Goal: Task Accomplishment & Management: Use online tool/utility

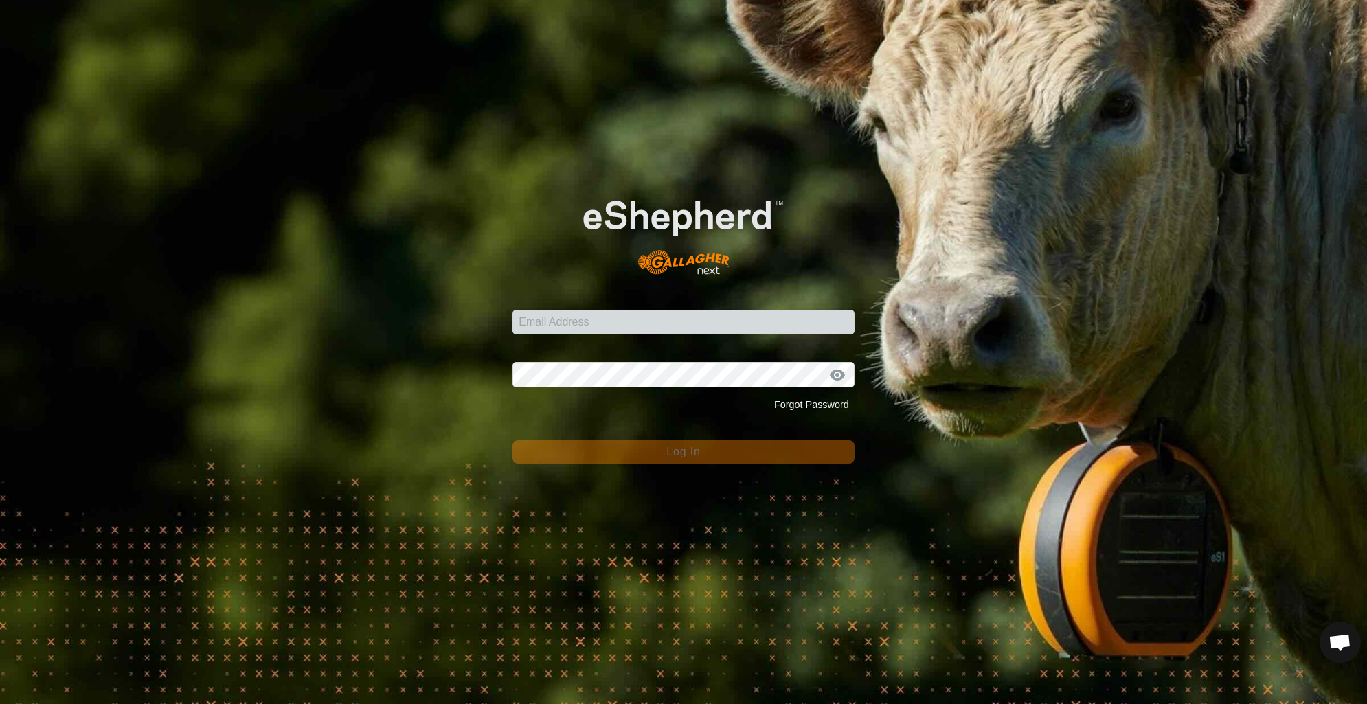
click at [561, 299] on div "Email Address" at bounding box center [683, 313] width 342 height 41
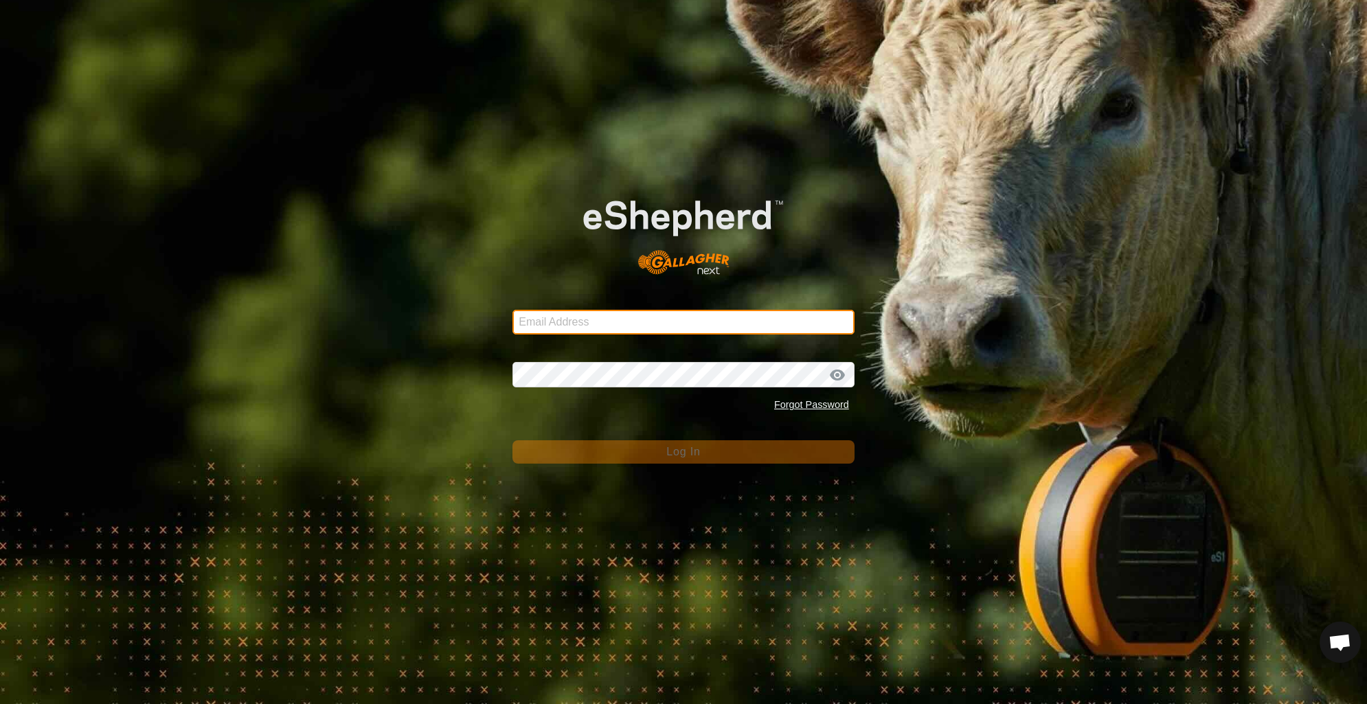
click at [561, 319] on input "Email Address" at bounding box center [683, 322] width 342 height 25
type input "S"
type input "[EMAIL_ADDRESS][DOMAIN_NAME]"
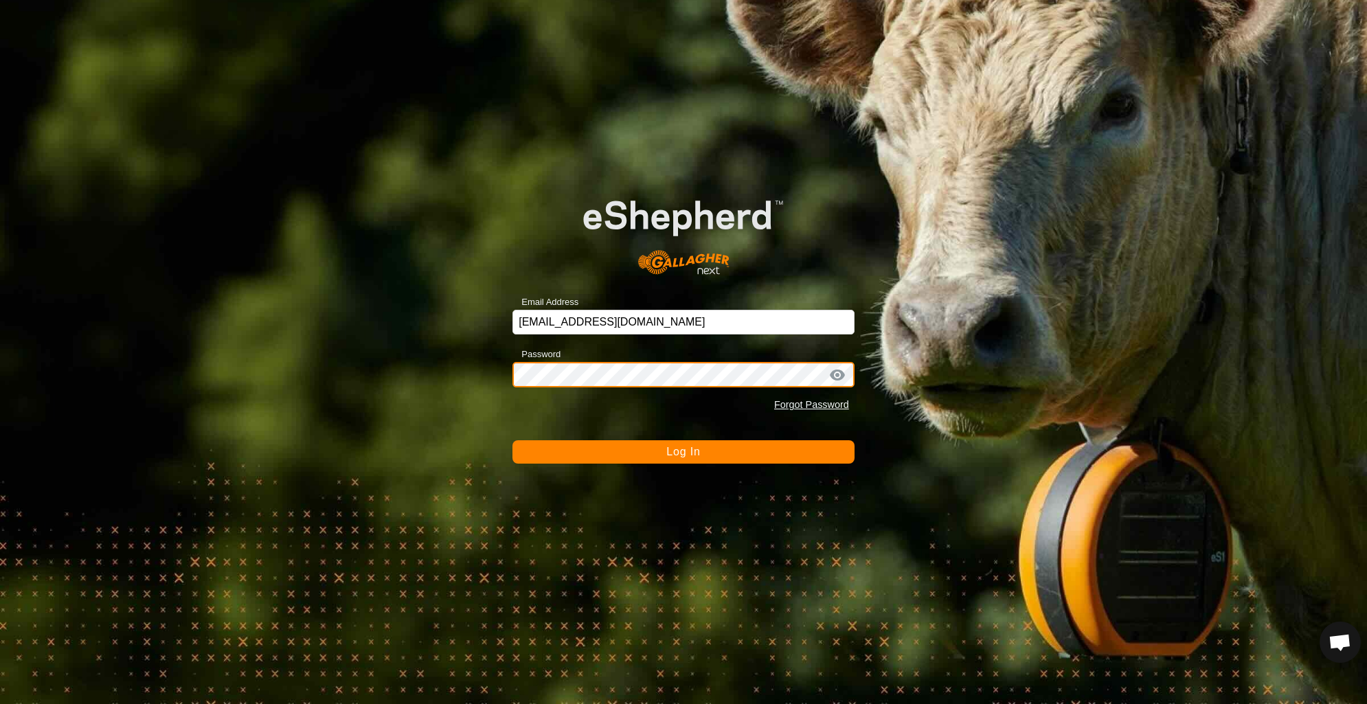
click at [512, 440] on button "Log In" at bounding box center [683, 451] width 342 height 23
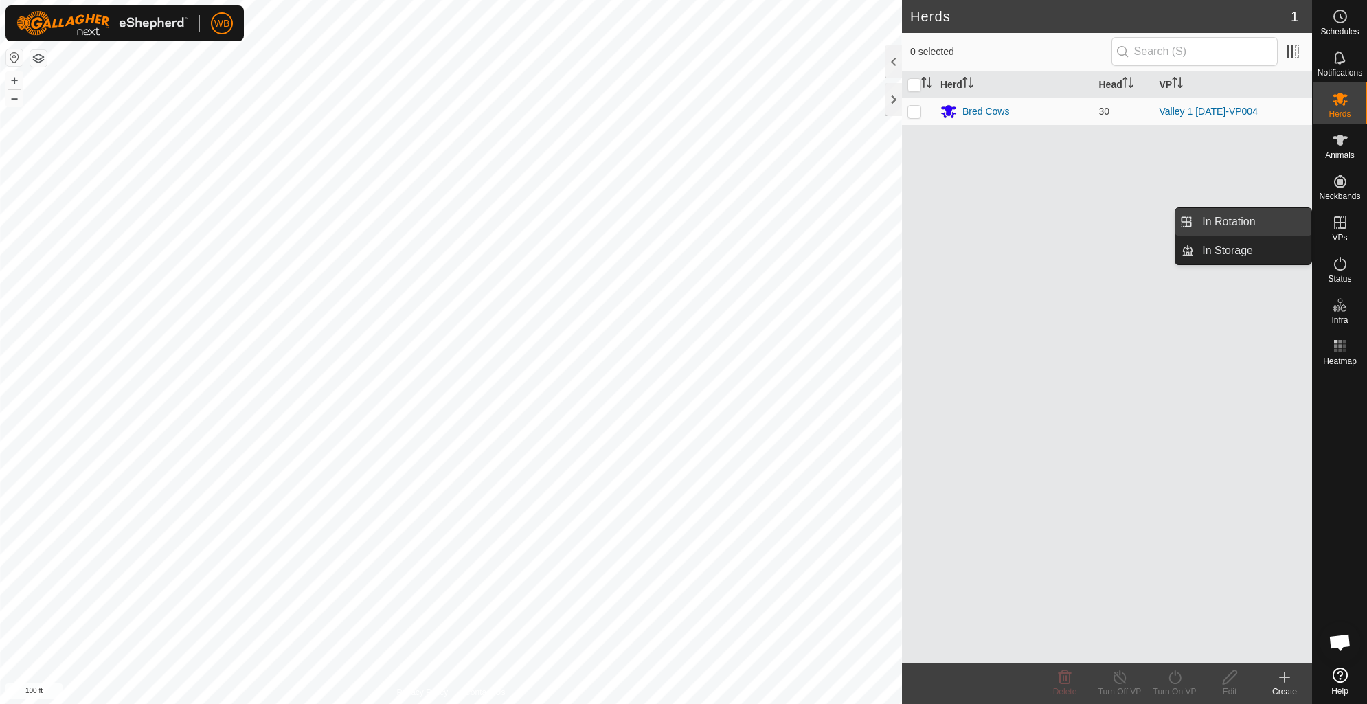
click at [1227, 218] on link "In Rotation" at bounding box center [1252, 221] width 117 height 27
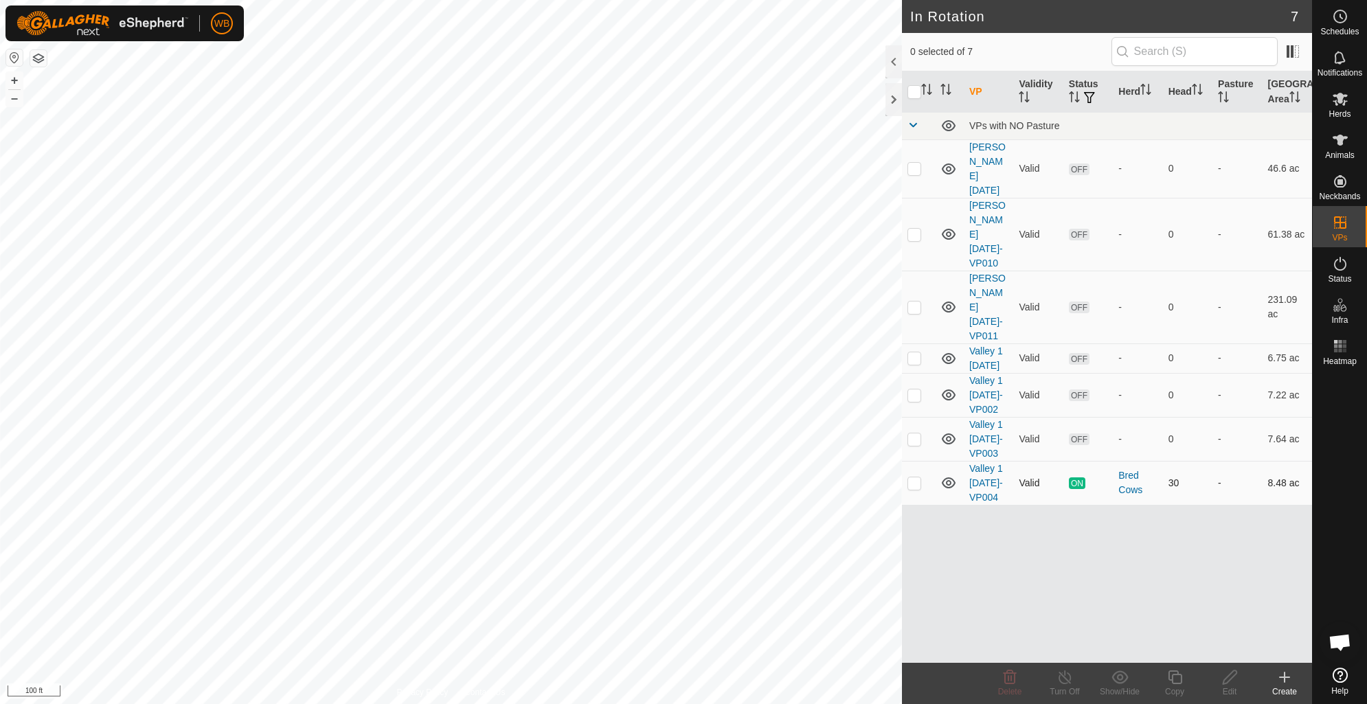
click at [908, 477] on p-checkbox at bounding box center [914, 482] width 14 height 11
checkbox input "true"
click at [1171, 680] on icon at bounding box center [1175, 677] width 14 height 14
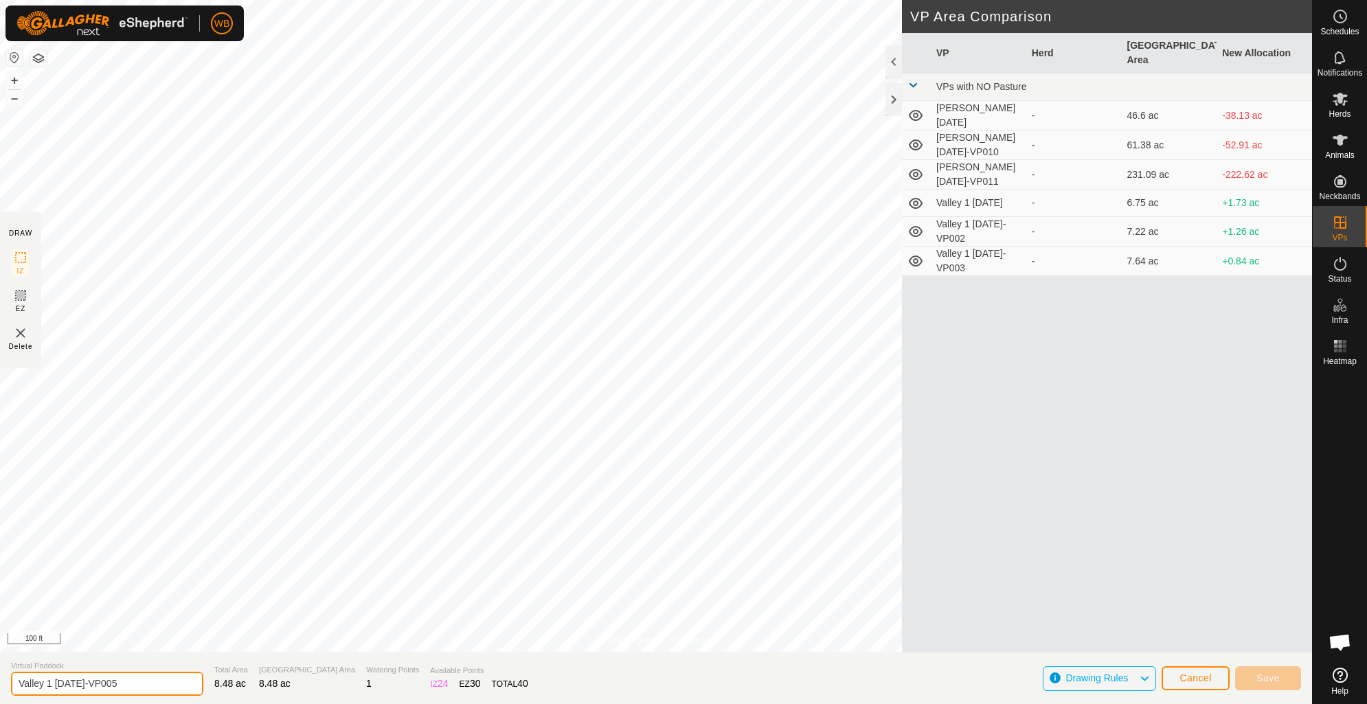
click at [100, 677] on input "Valley 1 [DATE]-VP005" at bounding box center [107, 684] width 192 height 24
click at [102, 685] on input "Valley 1 [DATE]-VP005" at bounding box center [107, 684] width 192 height 24
type input "Valley 1 [DATE]-VP005"
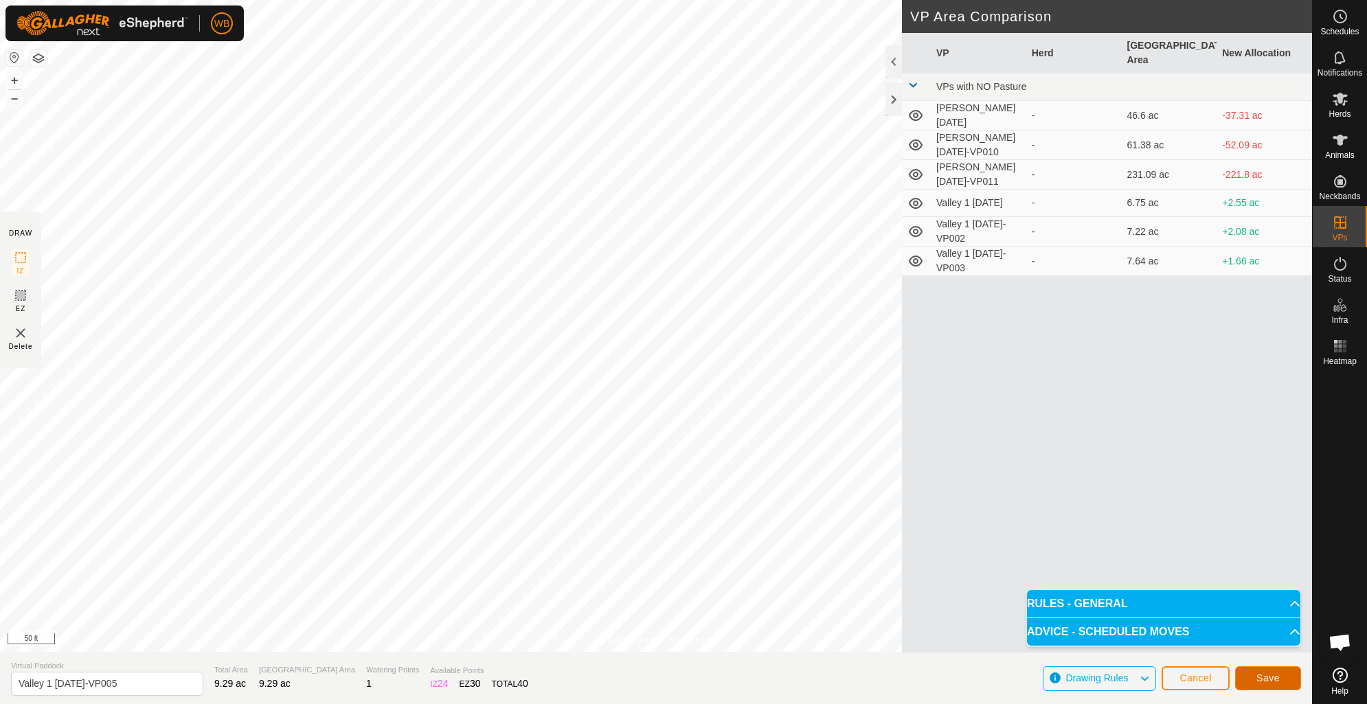
click at [1271, 685] on button "Save" at bounding box center [1268, 678] width 66 height 24
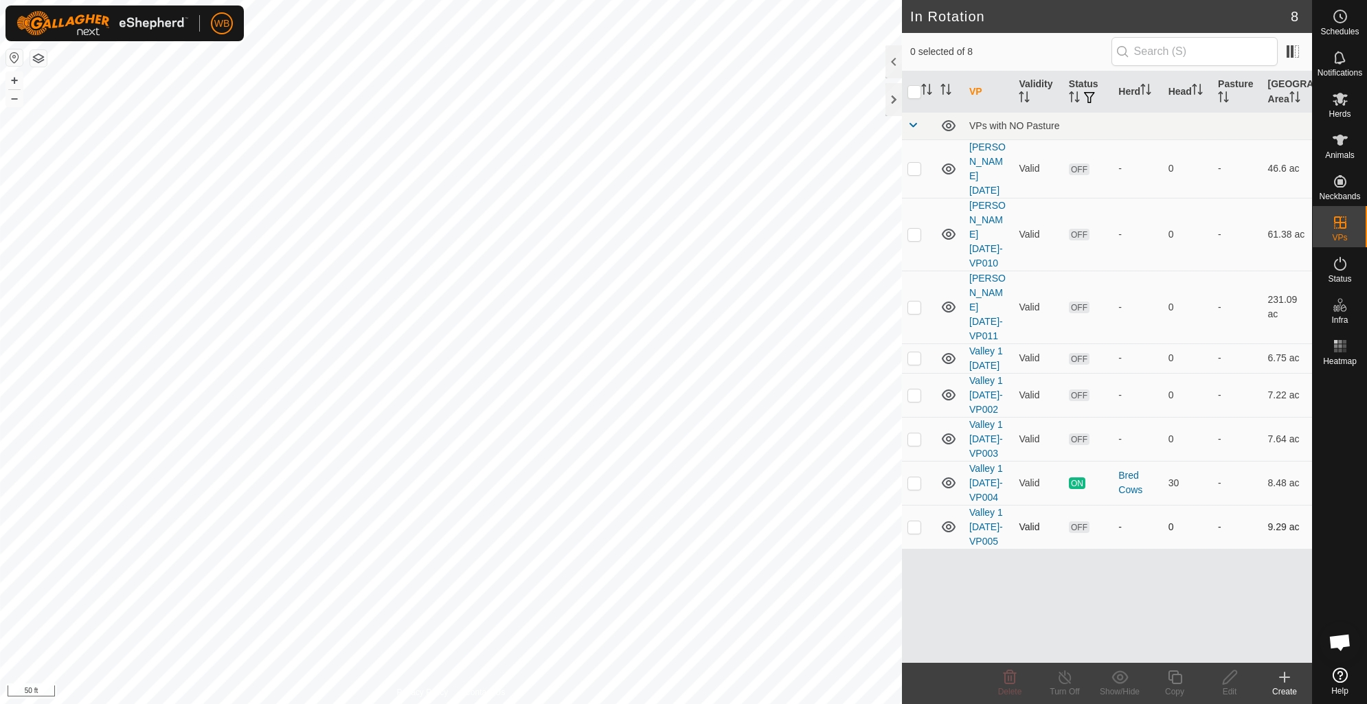
click at [916, 521] on p-checkbox at bounding box center [914, 526] width 14 height 11
checkbox input "true"
click at [1233, 682] on icon at bounding box center [1229, 677] width 17 height 16
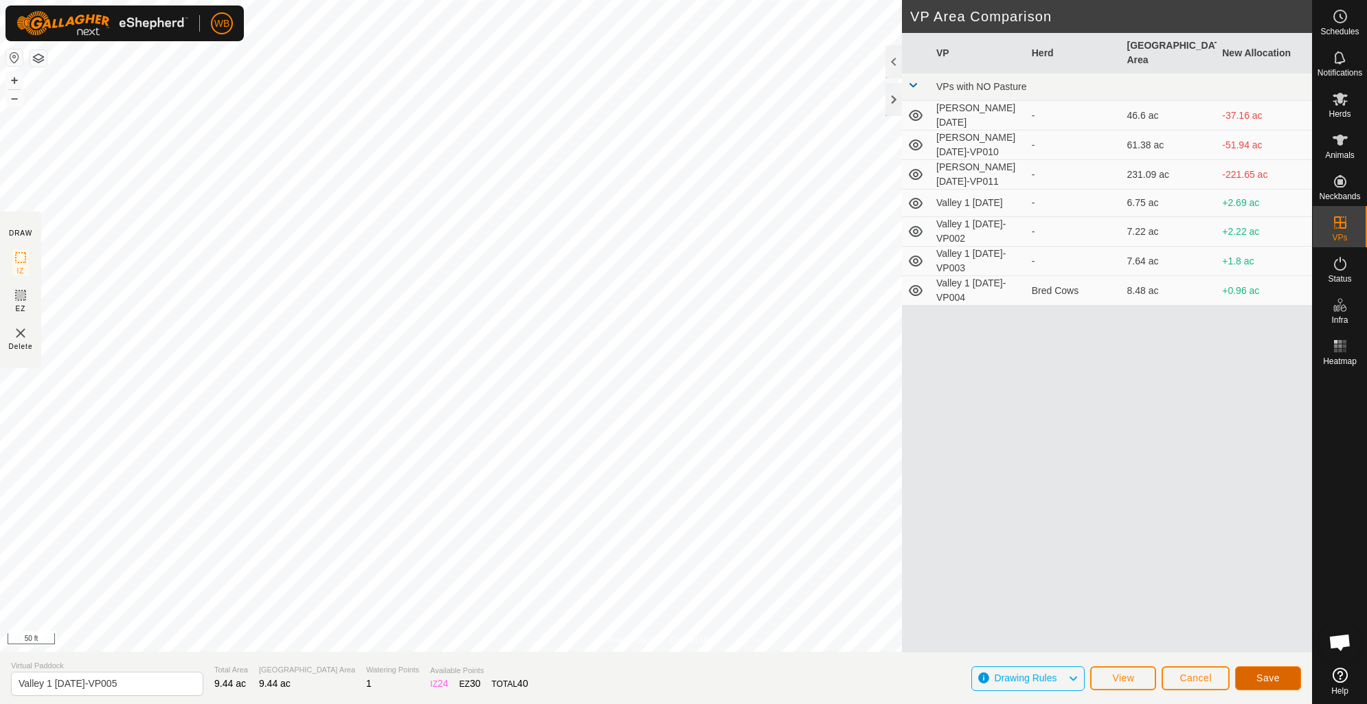
click at [1256, 680] on button "Save" at bounding box center [1268, 678] width 66 height 24
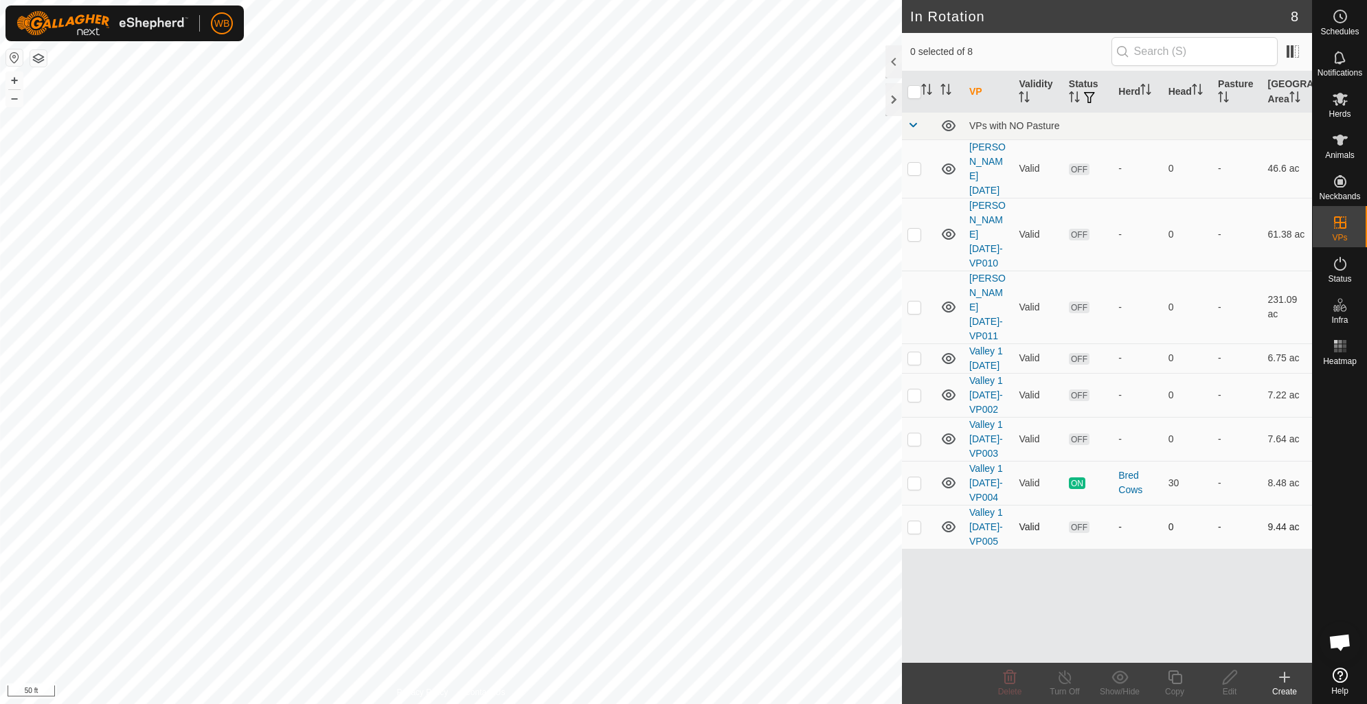
click at [905, 505] on td at bounding box center [918, 527] width 33 height 44
checkbox input "true"
click at [916, 521] on p-checkbox at bounding box center [914, 526] width 14 height 11
checkbox input "false"
click at [1338, 115] on span "Herds" at bounding box center [1339, 114] width 22 height 8
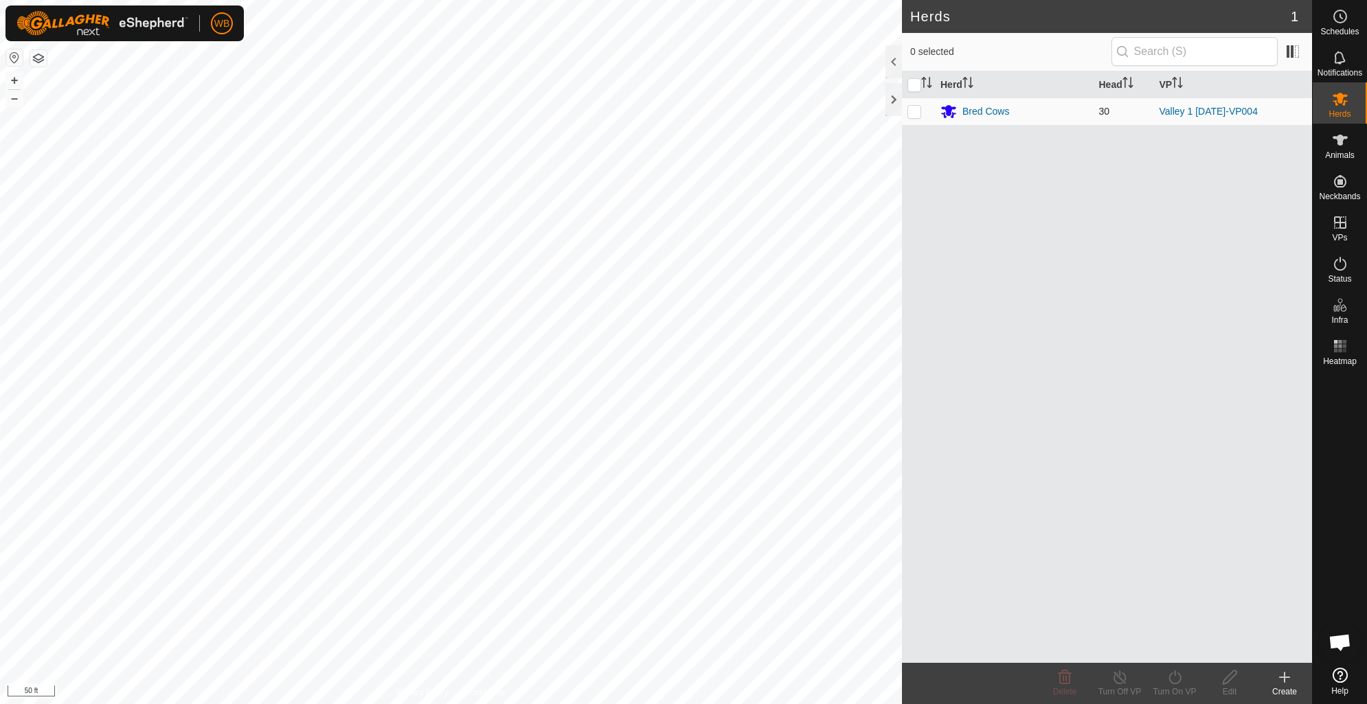
click at [914, 108] on p-checkbox at bounding box center [914, 111] width 14 height 11
checkbox input "true"
click at [1176, 682] on icon at bounding box center [1174, 677] width 17 height 16
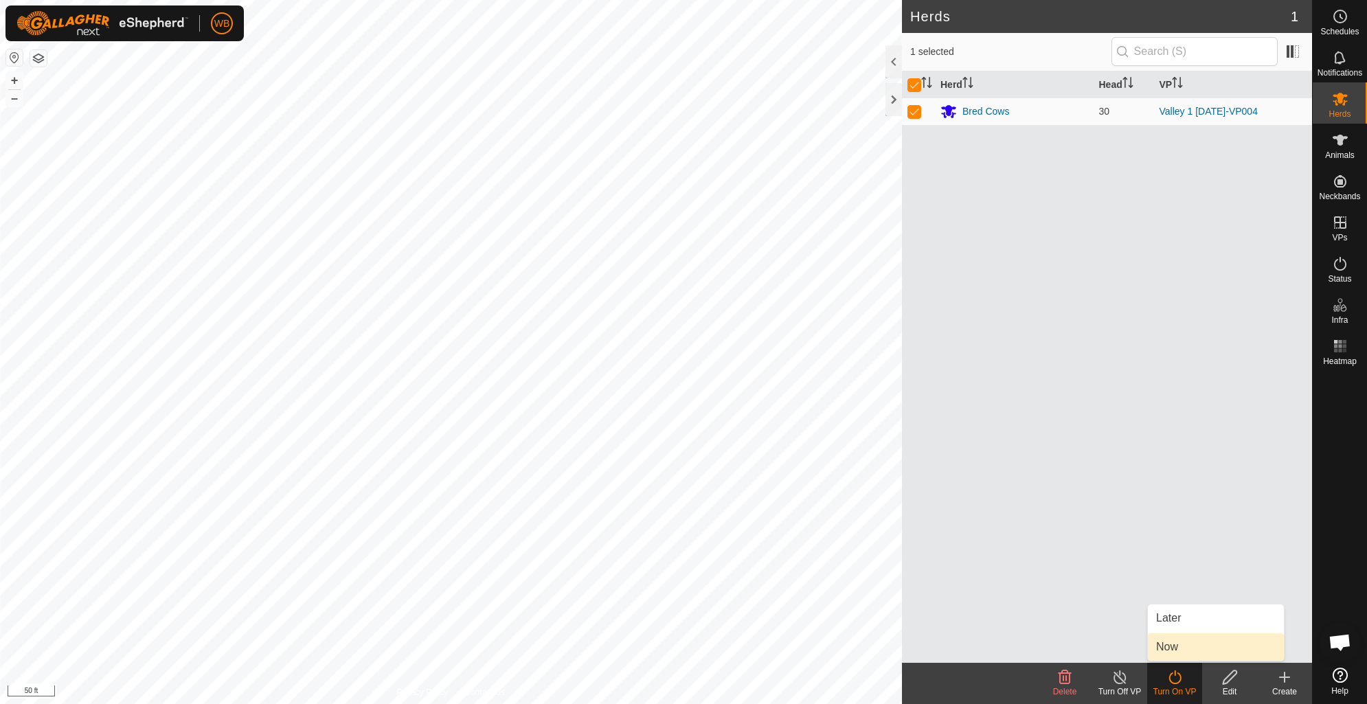
click at [1176, 644] on link "Now" at bounding box center [1216, 646] width 136 height 27
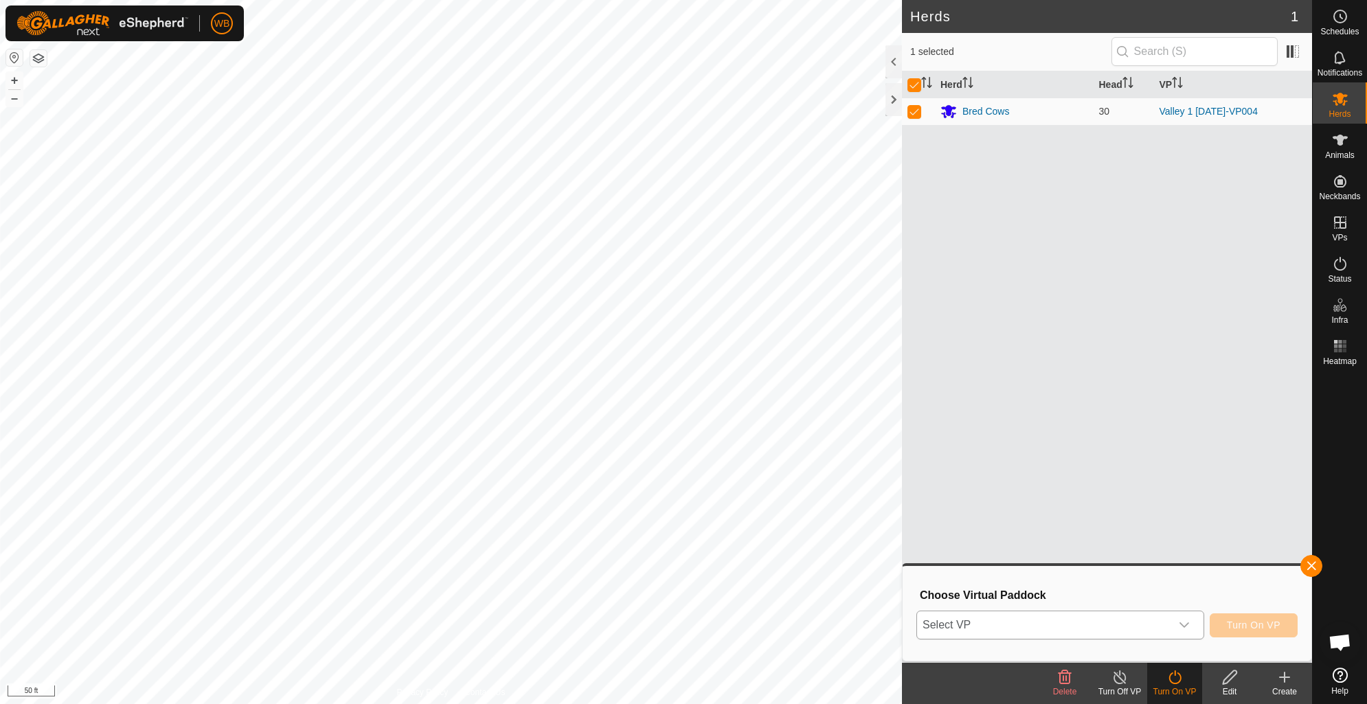
click at [1186, 623] on icon "dropdown trigger" at bounding box center [1184, 625] width 11 height 11
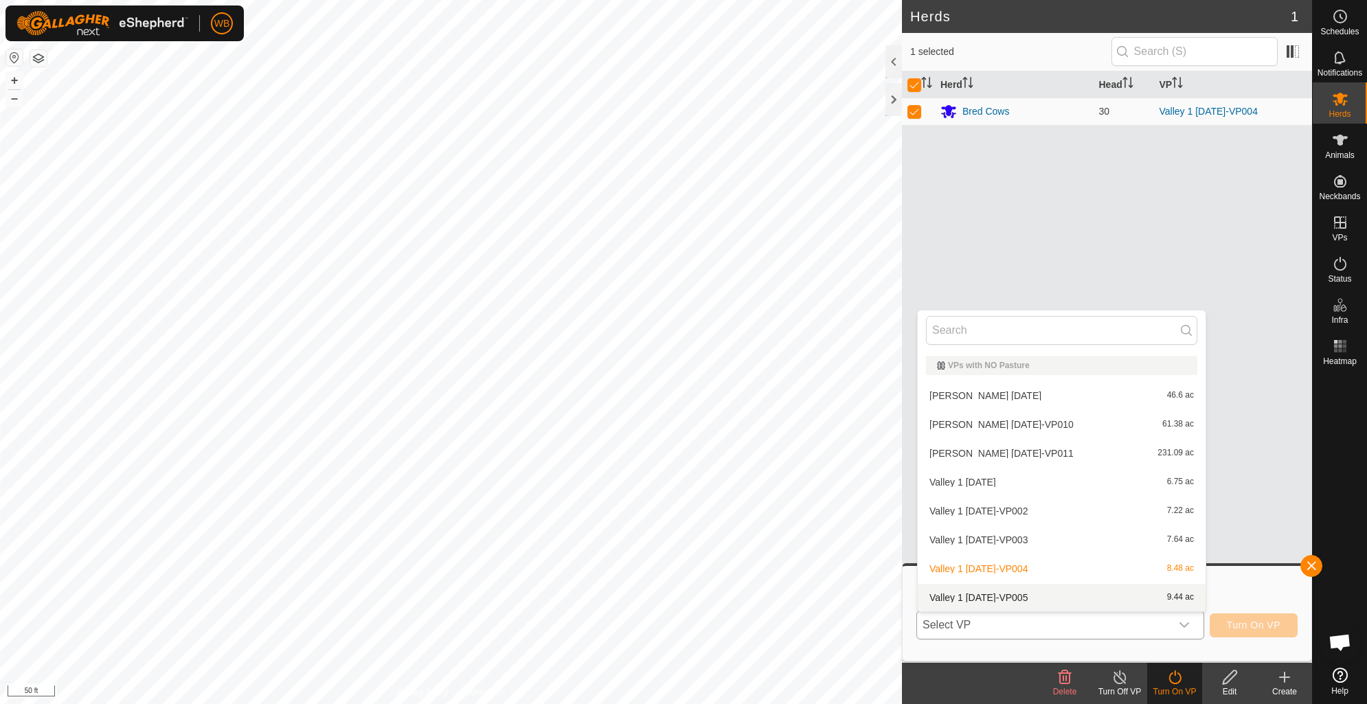
click at [1029, 598] on li "Valley 1 [DATE]-VP005 9.44 ac" at bounding box center [1062, 597] width 288 height 27
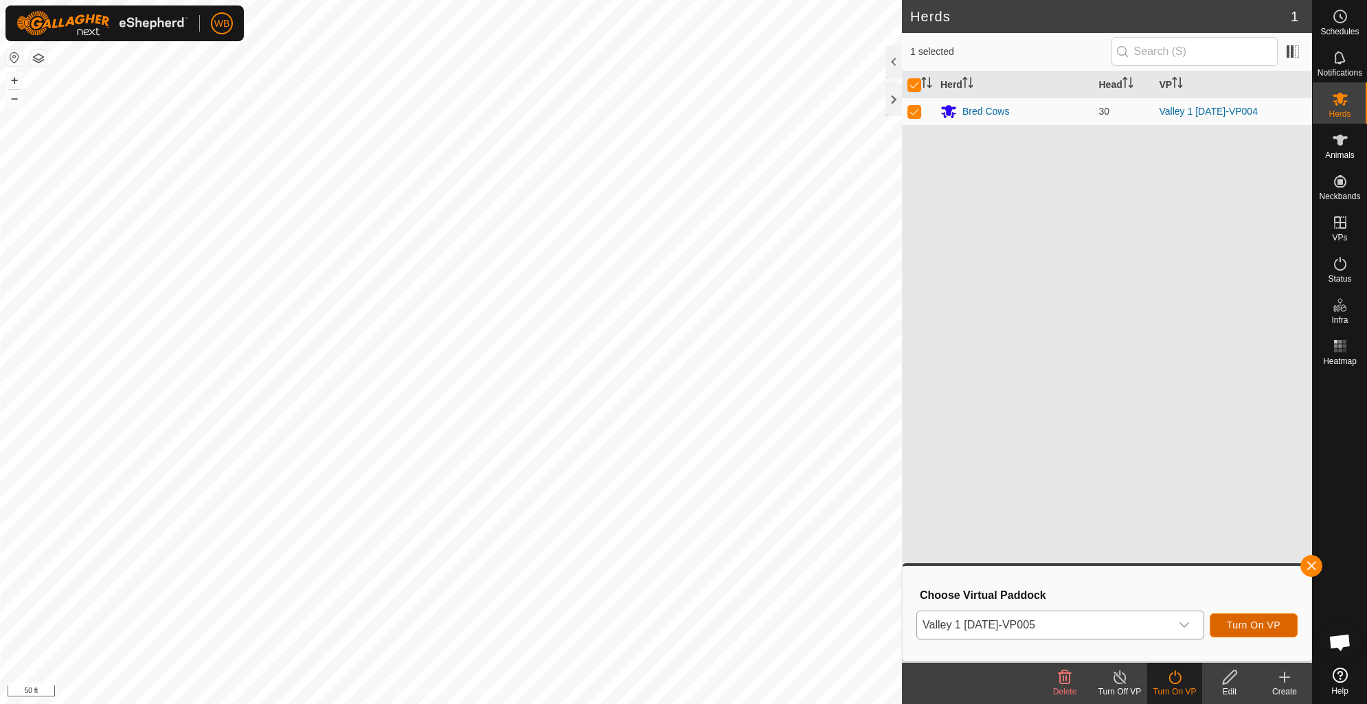
click at [1245, 626] on span "Turn On VP" at bounding box center [1254, 625] width 54 height 11
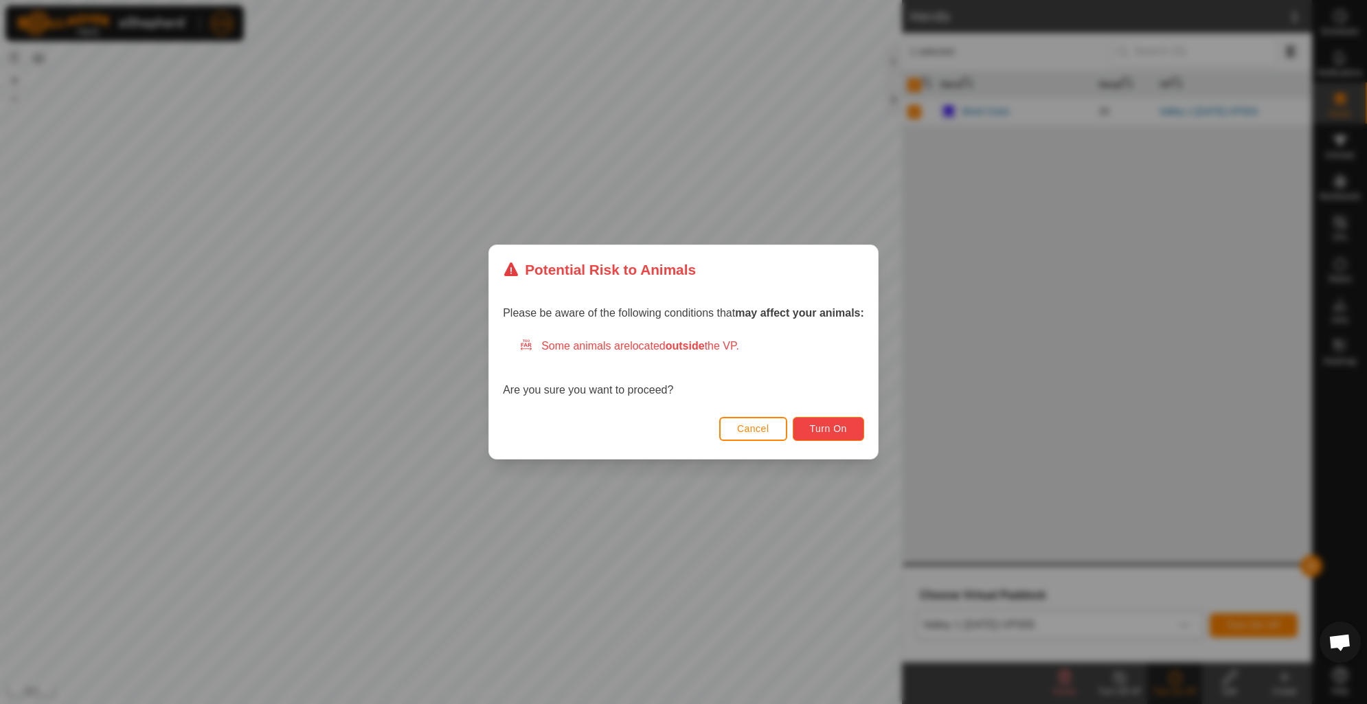
click at [828, 420] on button "Turn On" at bounding box center [828, 429] width 71 height 24
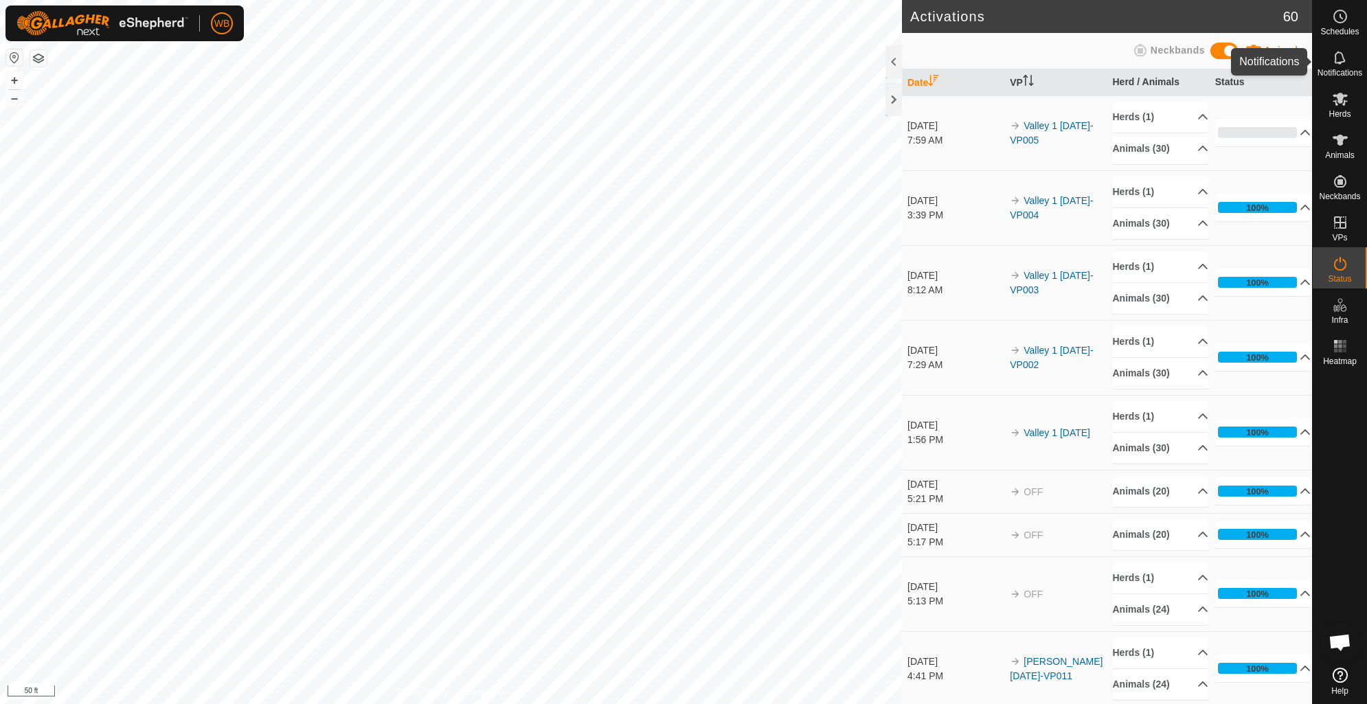
click at [1338, 59] on icon at bounding box center [1340, 57] width 16 height 16
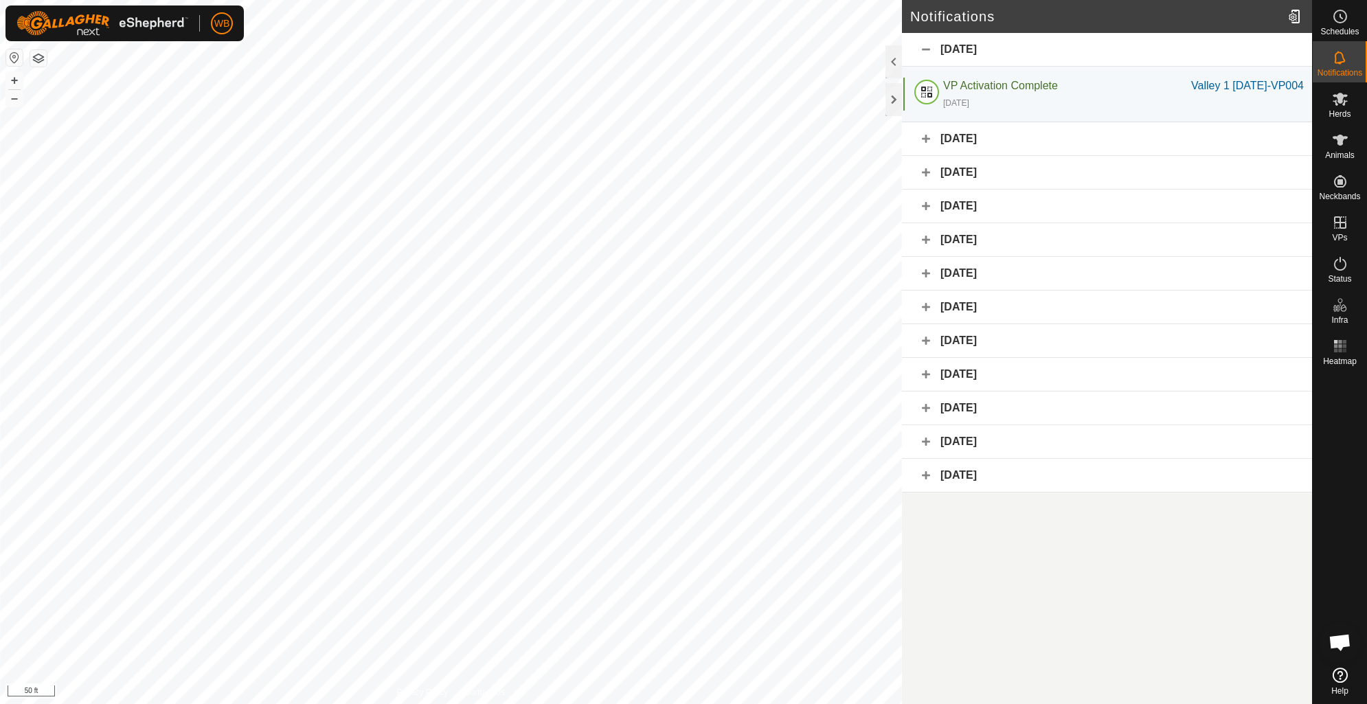
click at [962, 136] on div "[DATE]" at bounding box center [1107, 139] width 410 height 34
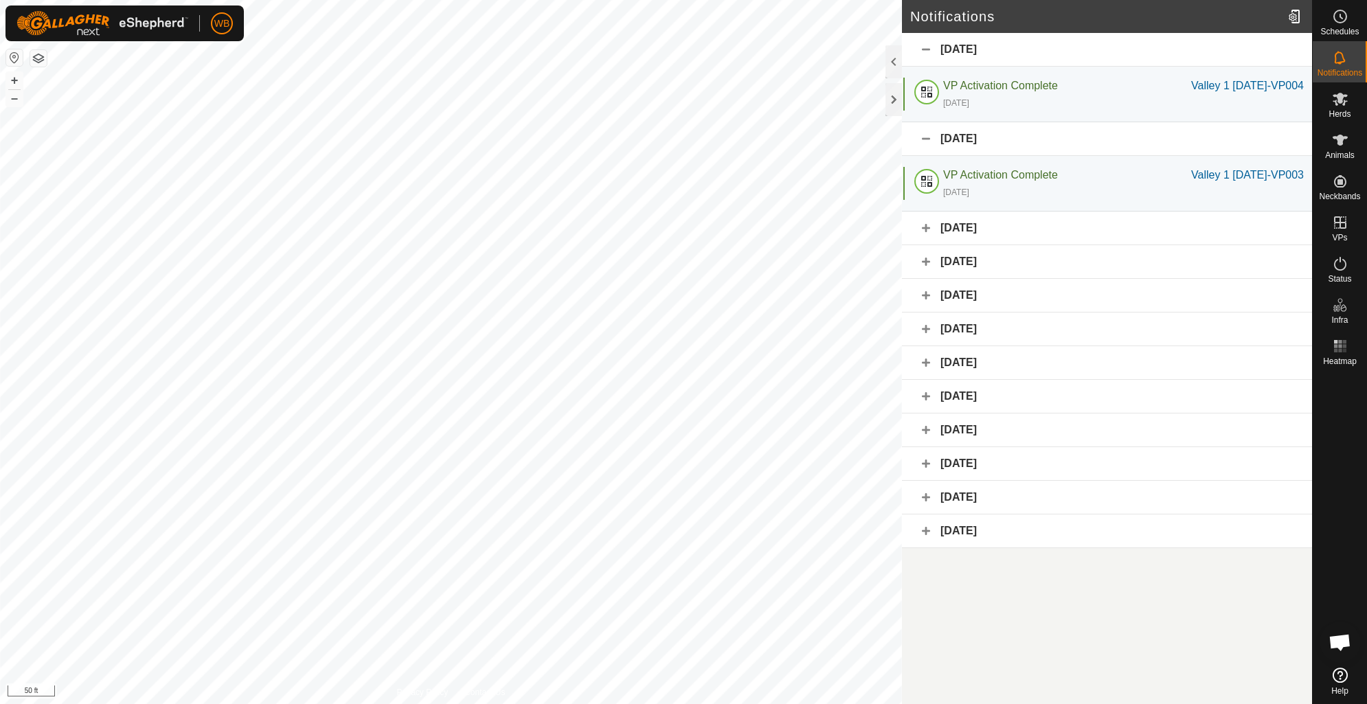
click at [962, 136] on div "[DATE]" at bounding box center [1107, 139] width 410 height 34
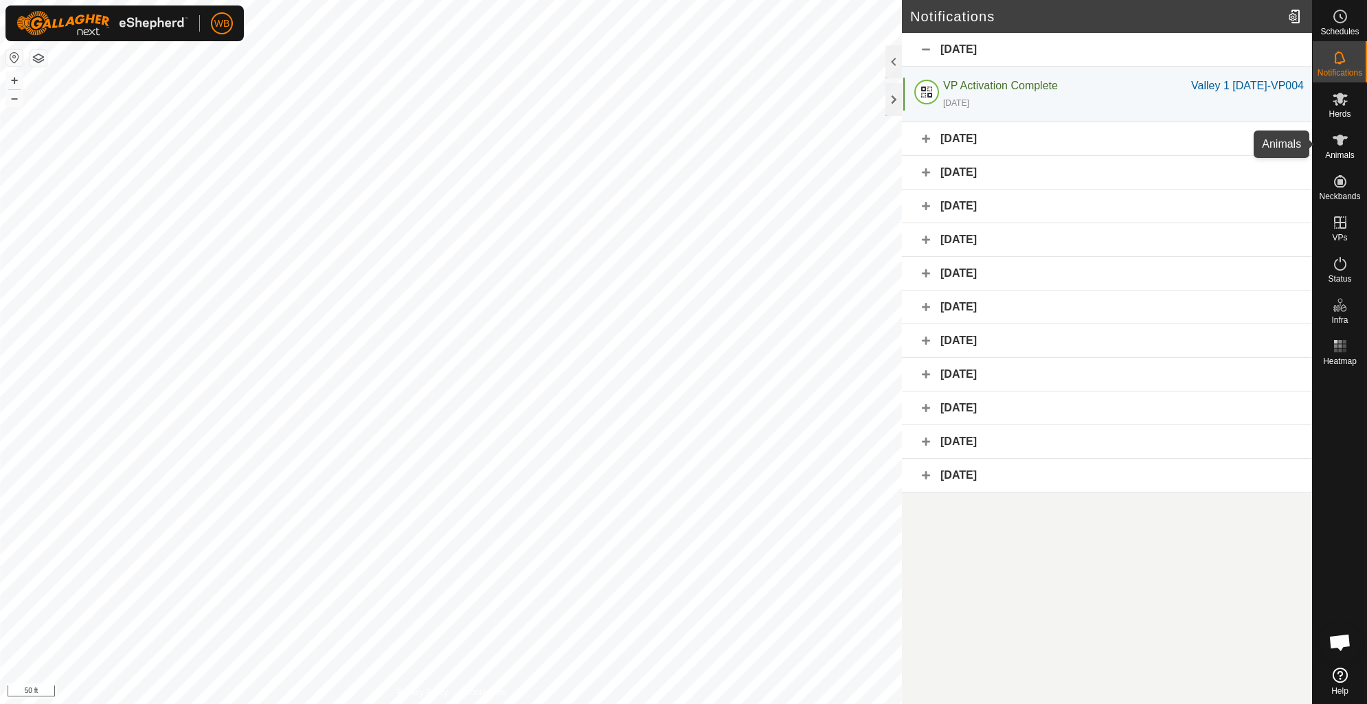
click at [1341, 144] on icon at bounding box center [1340, 140] width 15 height 11
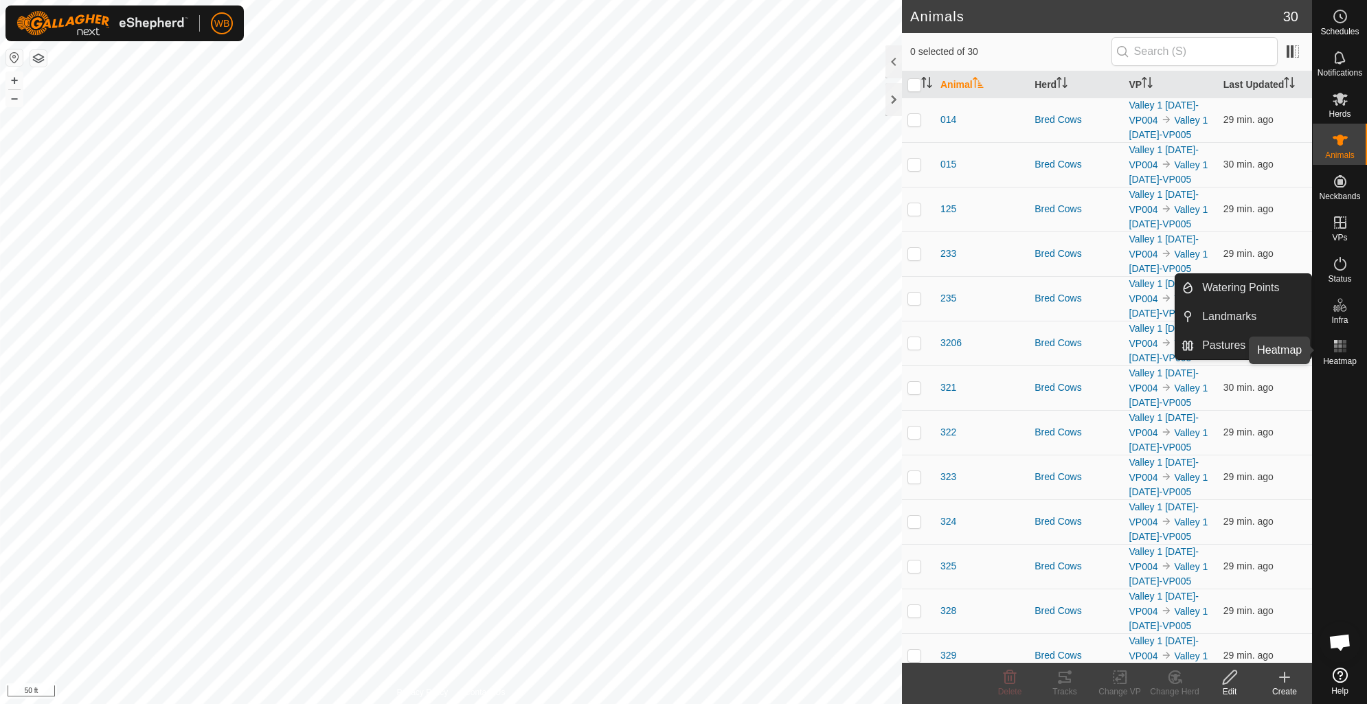
click at [1338, 348] on rect at bounding box center [1339, 345] width 3 height 3
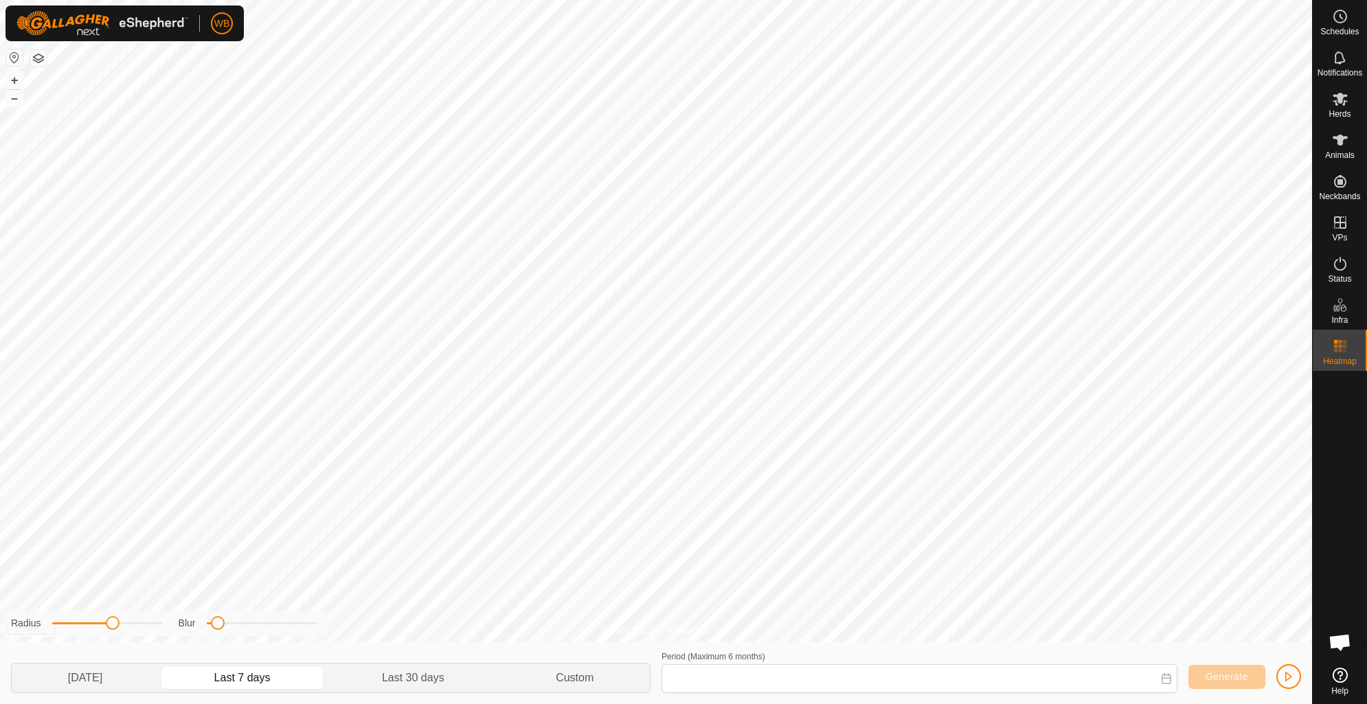
type input "[DATE] - [DATE]"
click at [1341, 139] on icon at bounding box center [1340, 140] width 15 height 11
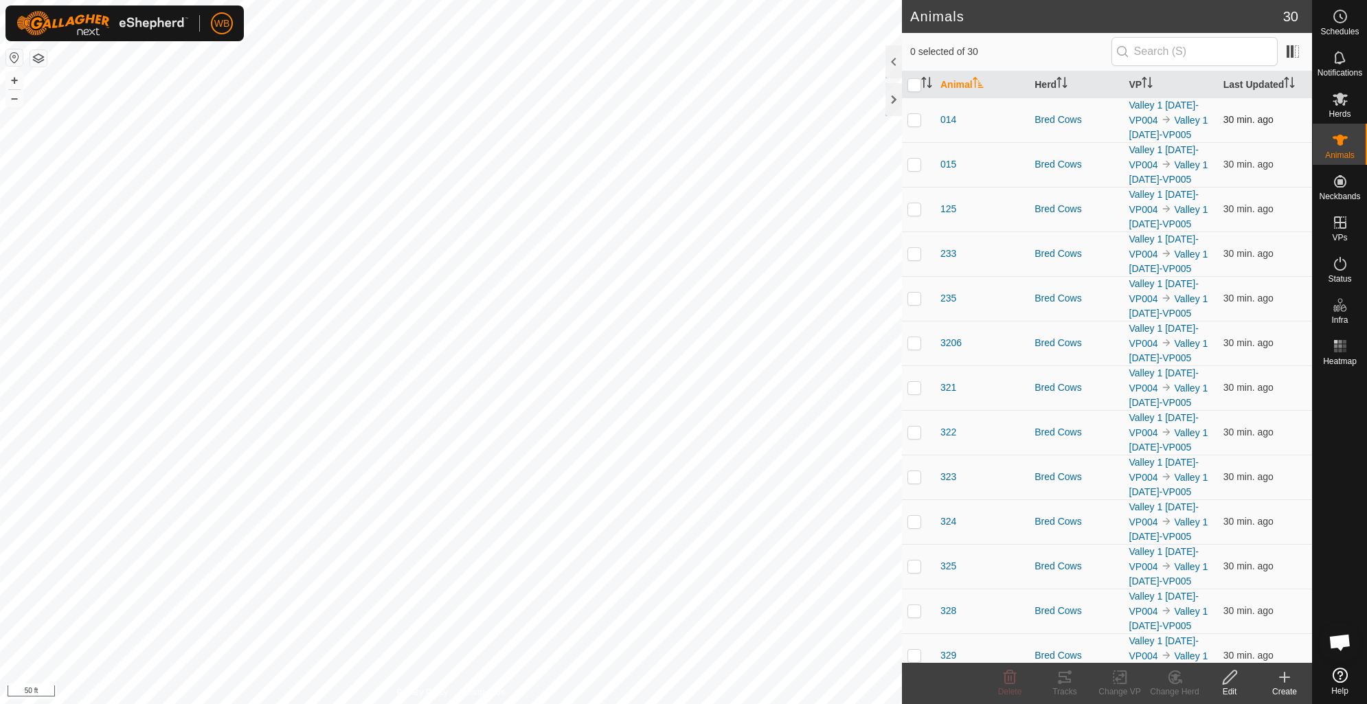
click at [957, 127] on div "014" at bounding box center [981, 120] width 83 height 14
click at [944, 127] on span "014" at bounding box center [948, 120] width 16 height 14
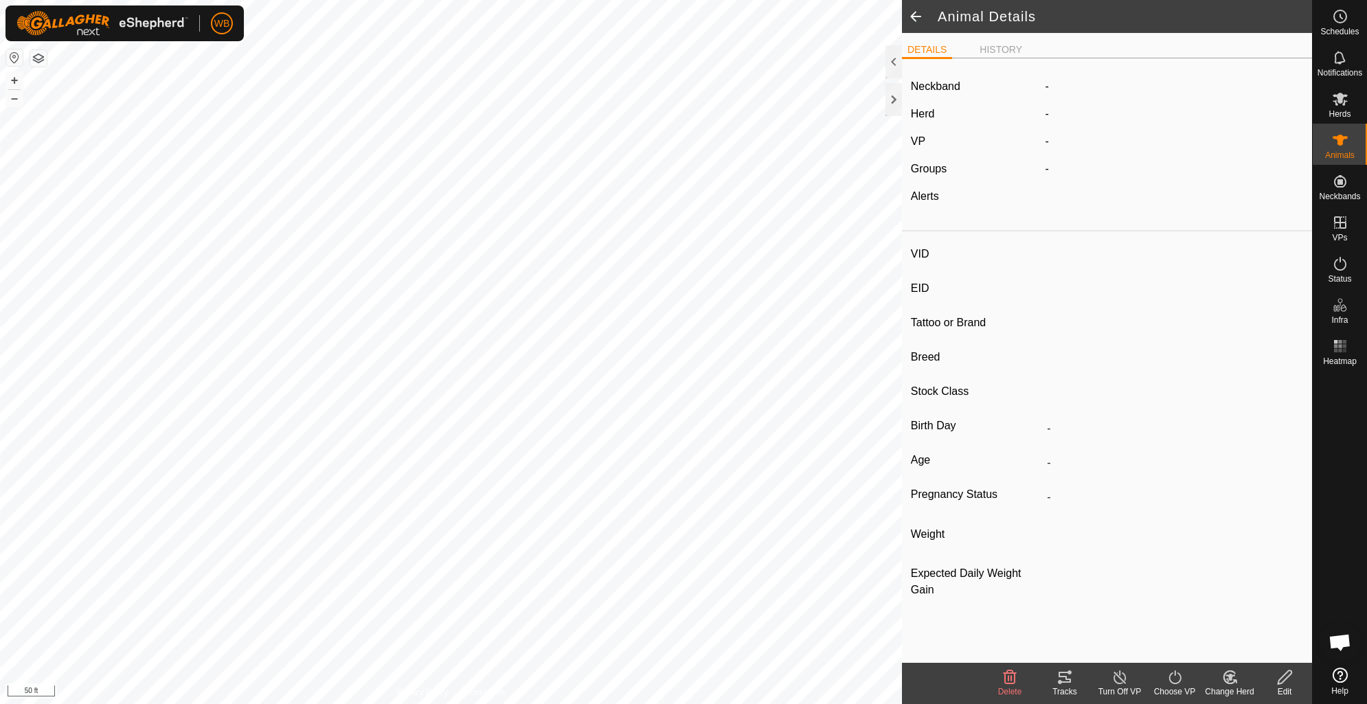
type input "014"
type input "-"
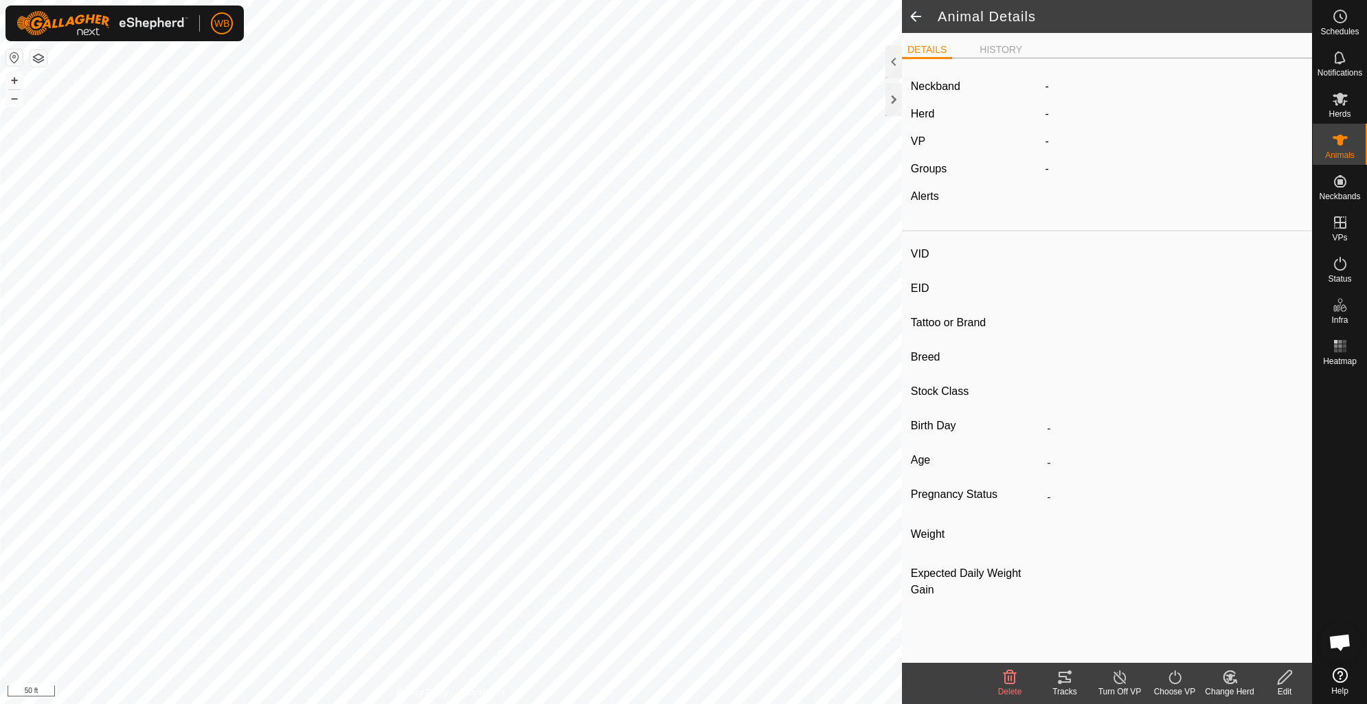
type input "0 kg"
type input "-"
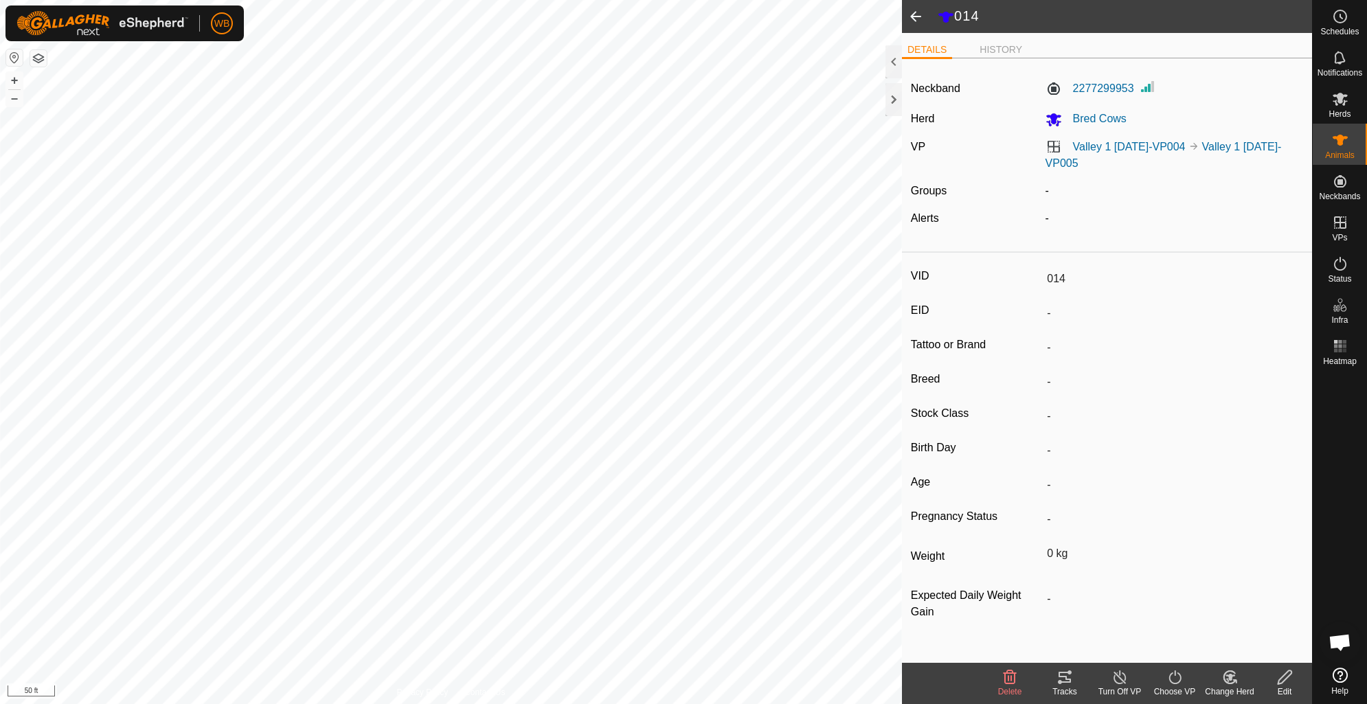
click at [1060, 672] on icon at bounding box center [1065, 677] width 12 height 11
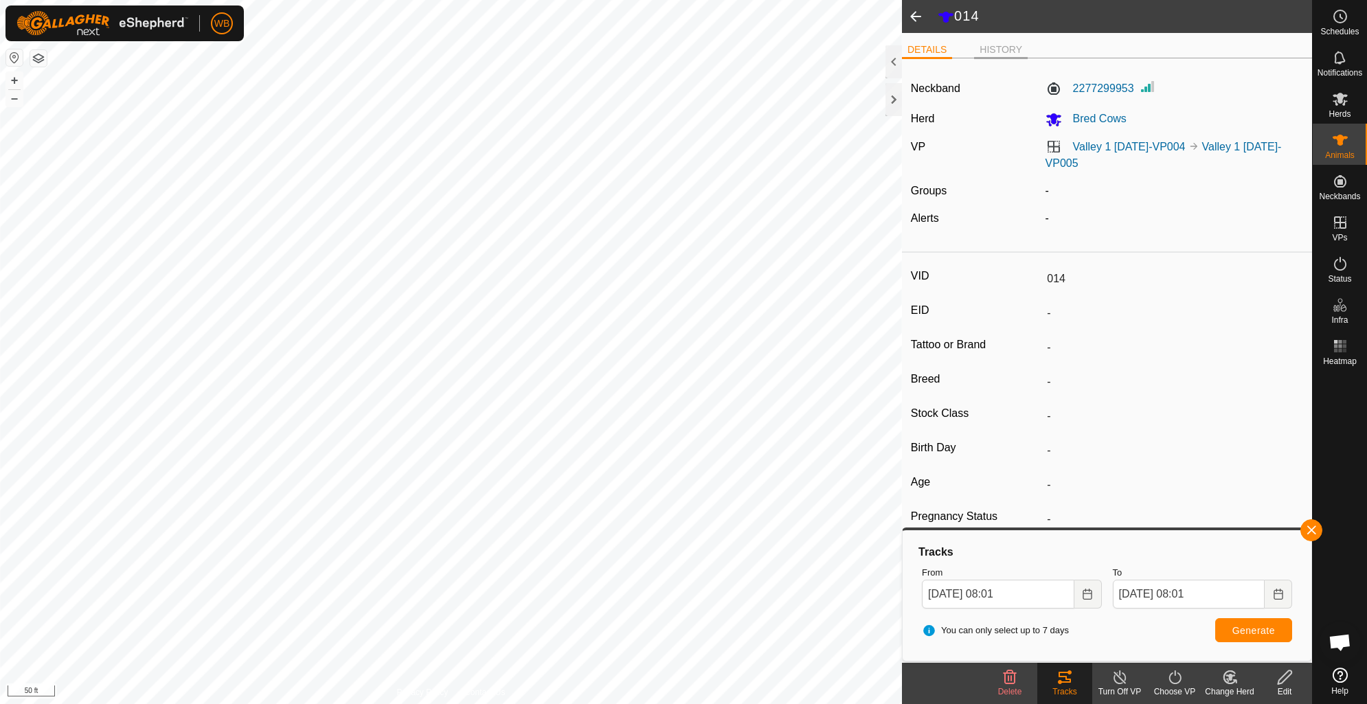
click at [988, 52] on li "HISTORY" at bounding box center [1001, 51] width 54 height 16
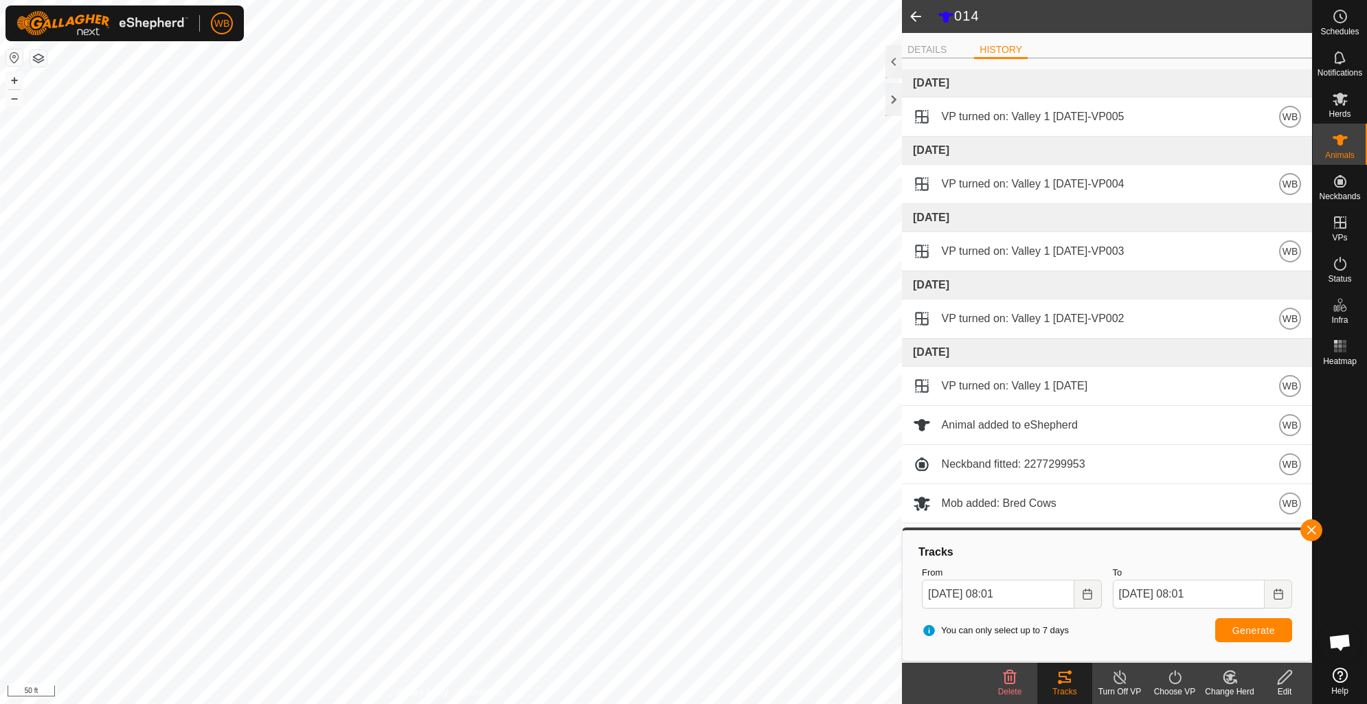
click at [914, 18] on span at bounding box center [915, 16] width 27 height 33
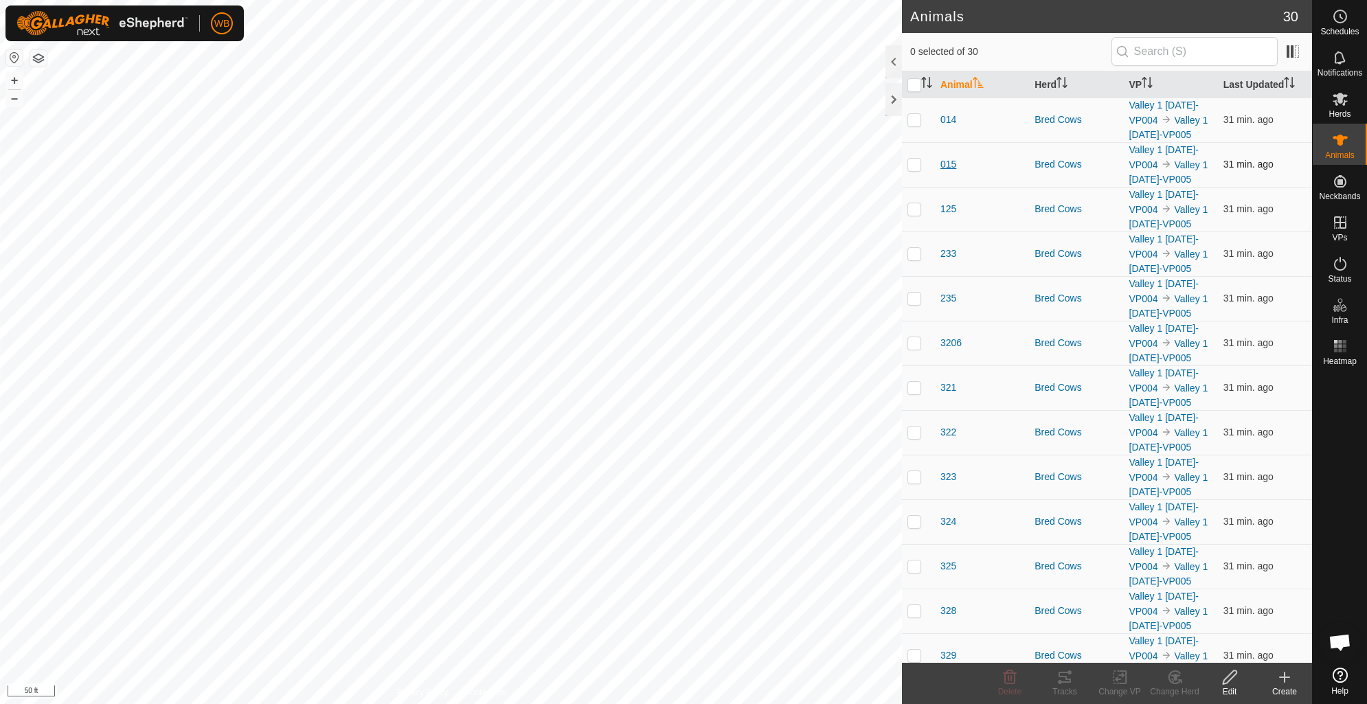
click at [949, 172] on span "015" at bounding box center [948, 164] width 16 height 14
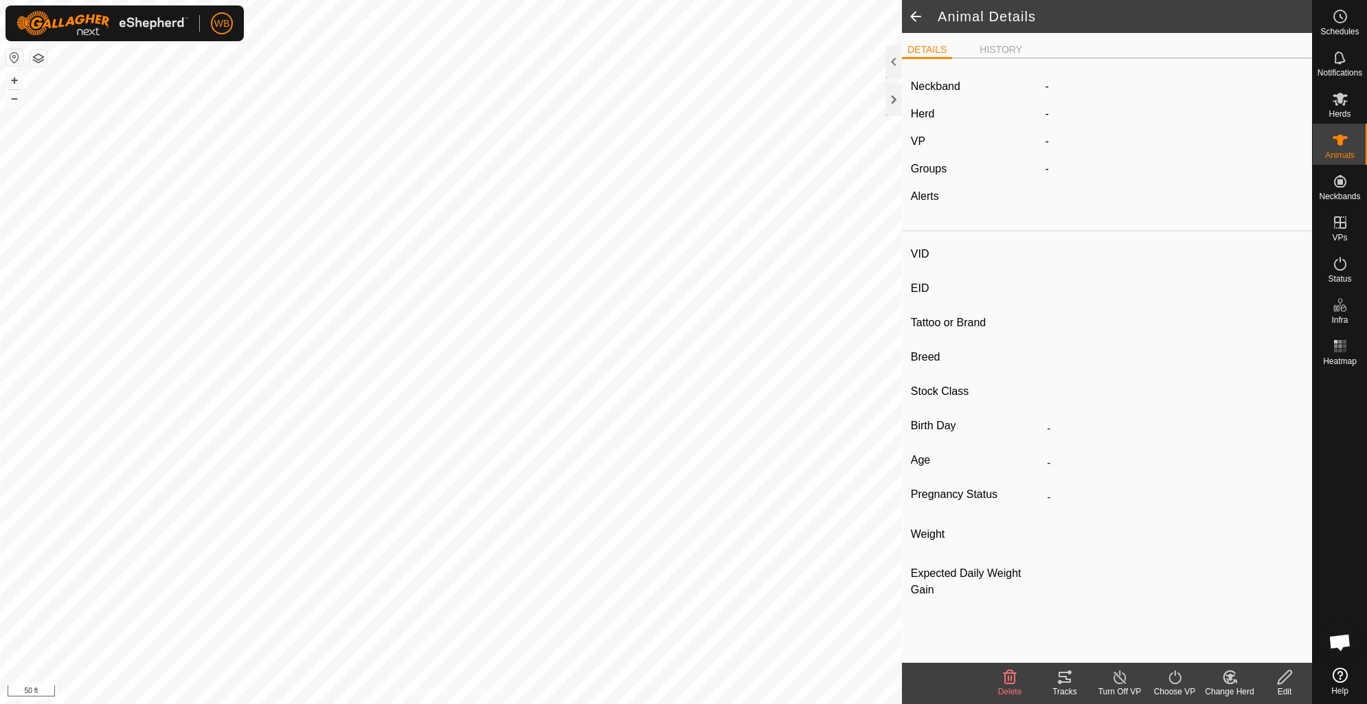
type input "015"
type input "-"
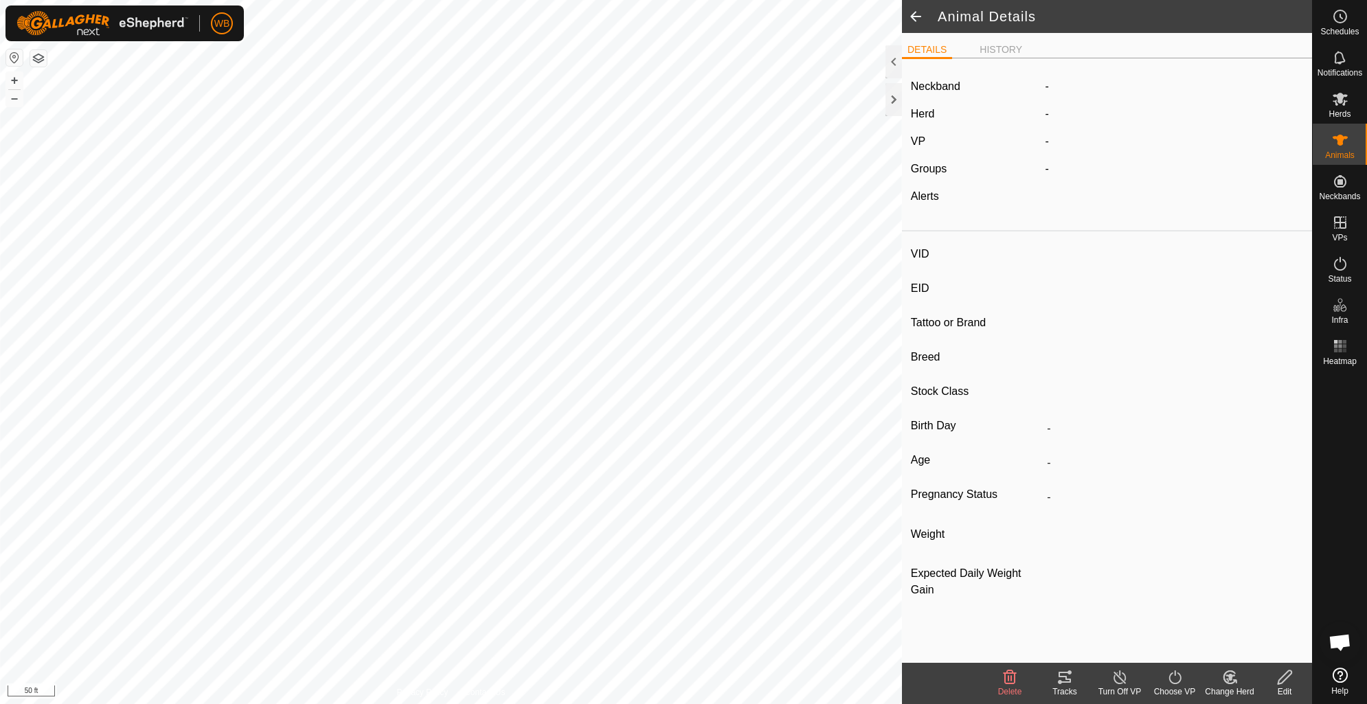
type input "0 kg"
type input "-"
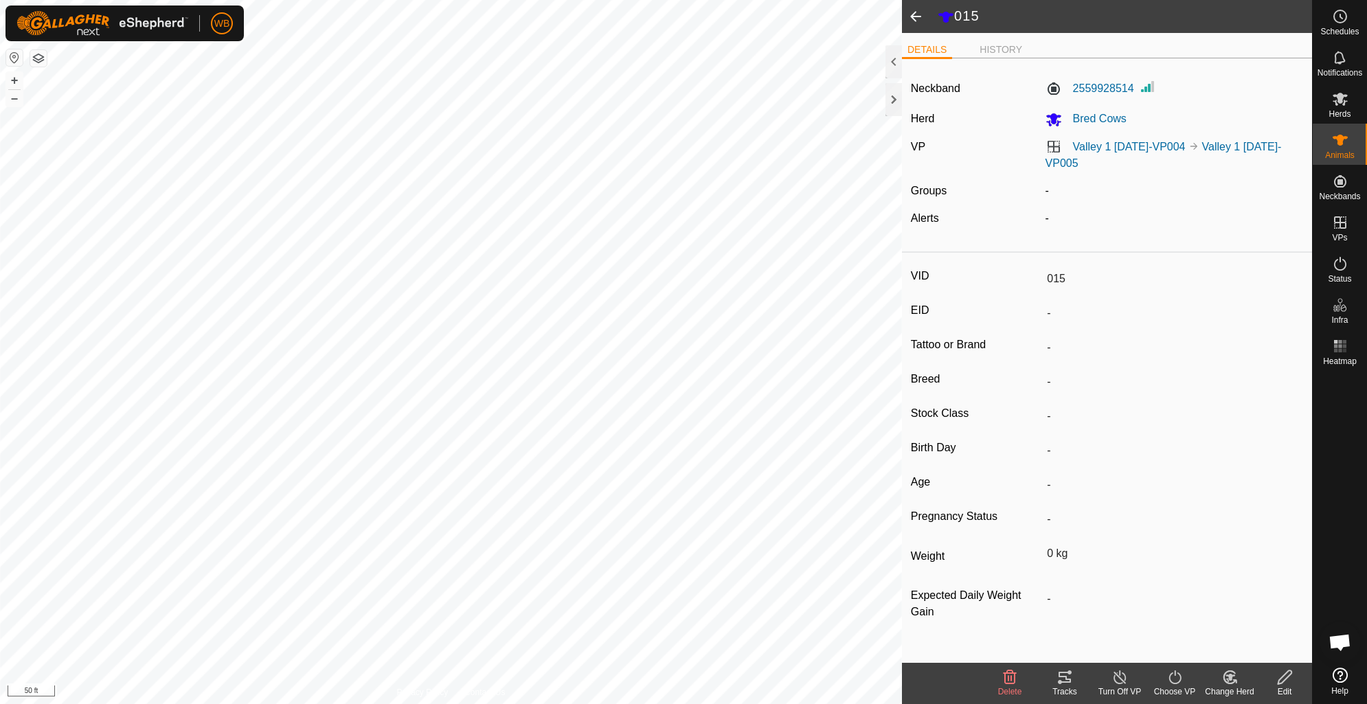
click at [1063, 672] on icon at bounding box center [1065, 677] width 12 height 11
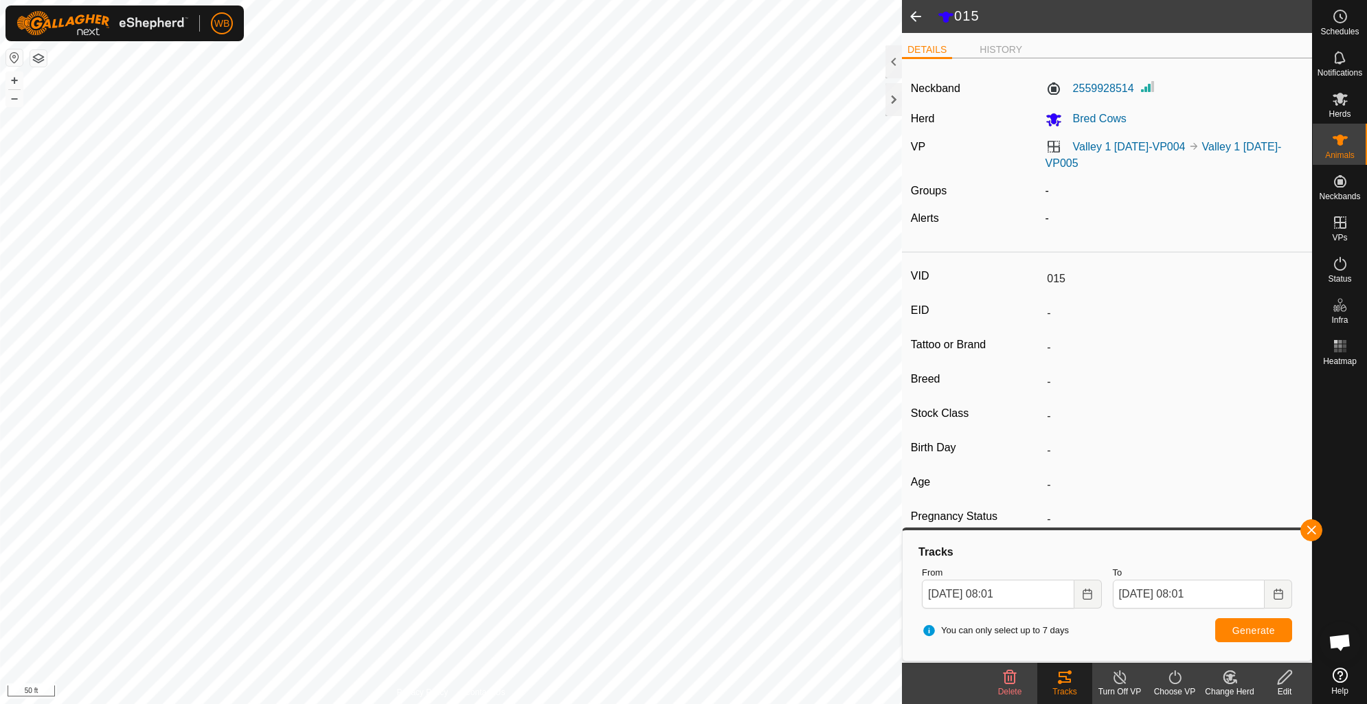
click at [918, 14] on span at bounding box center [915, 16] width 27 height 33
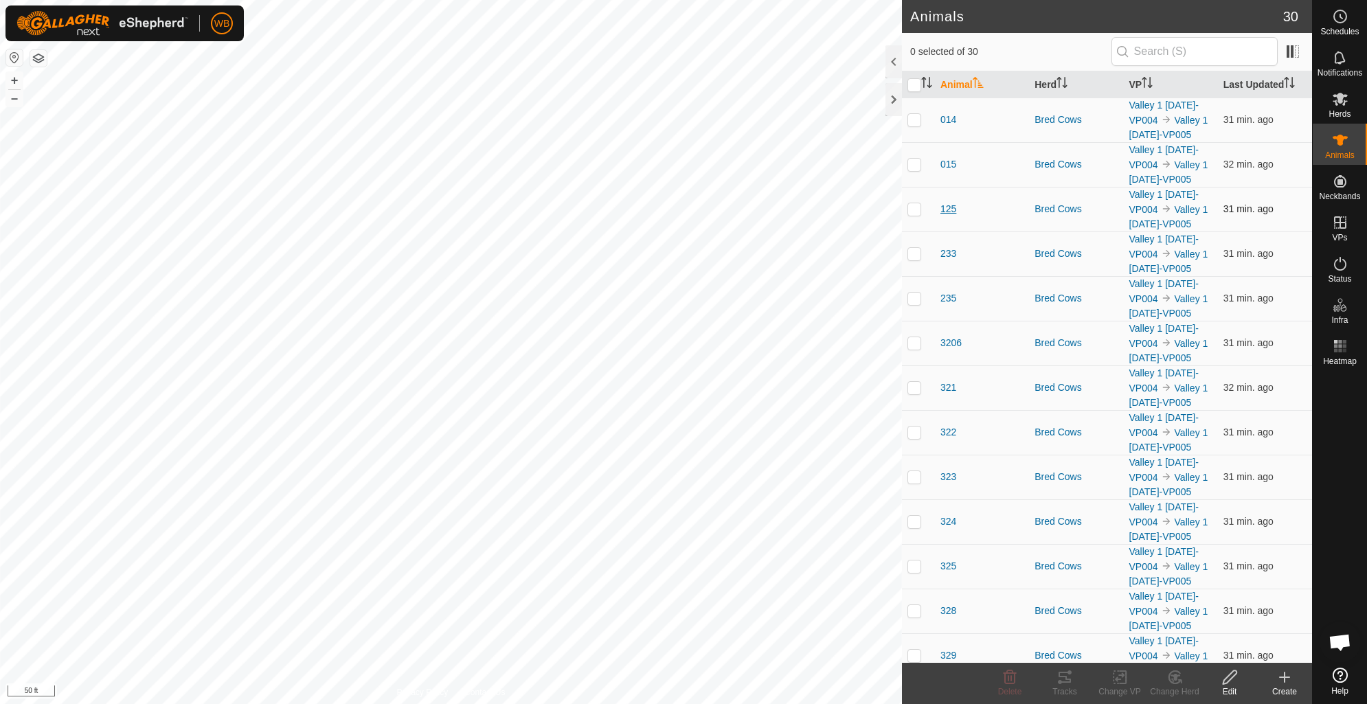
click at [952, 216] on span "125" at bounding box center [948, 209] width 16 height 14
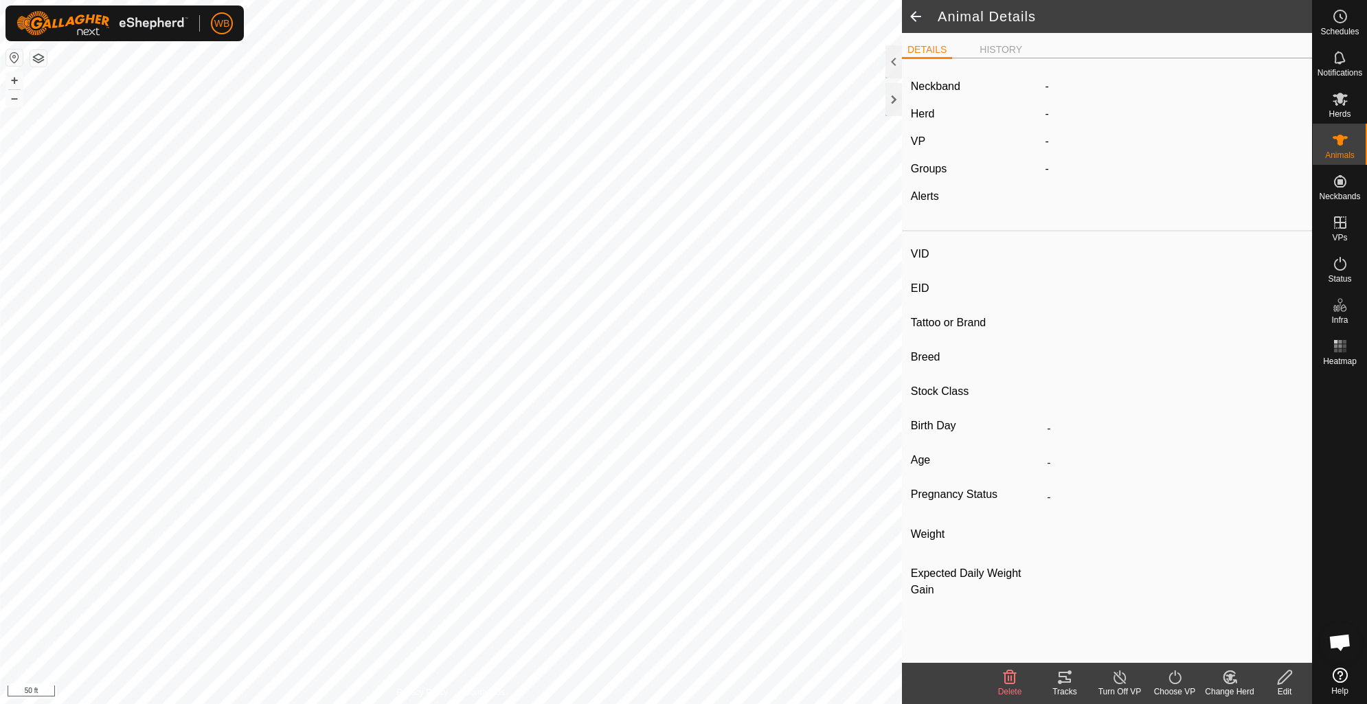
type input "125"
type input "-"
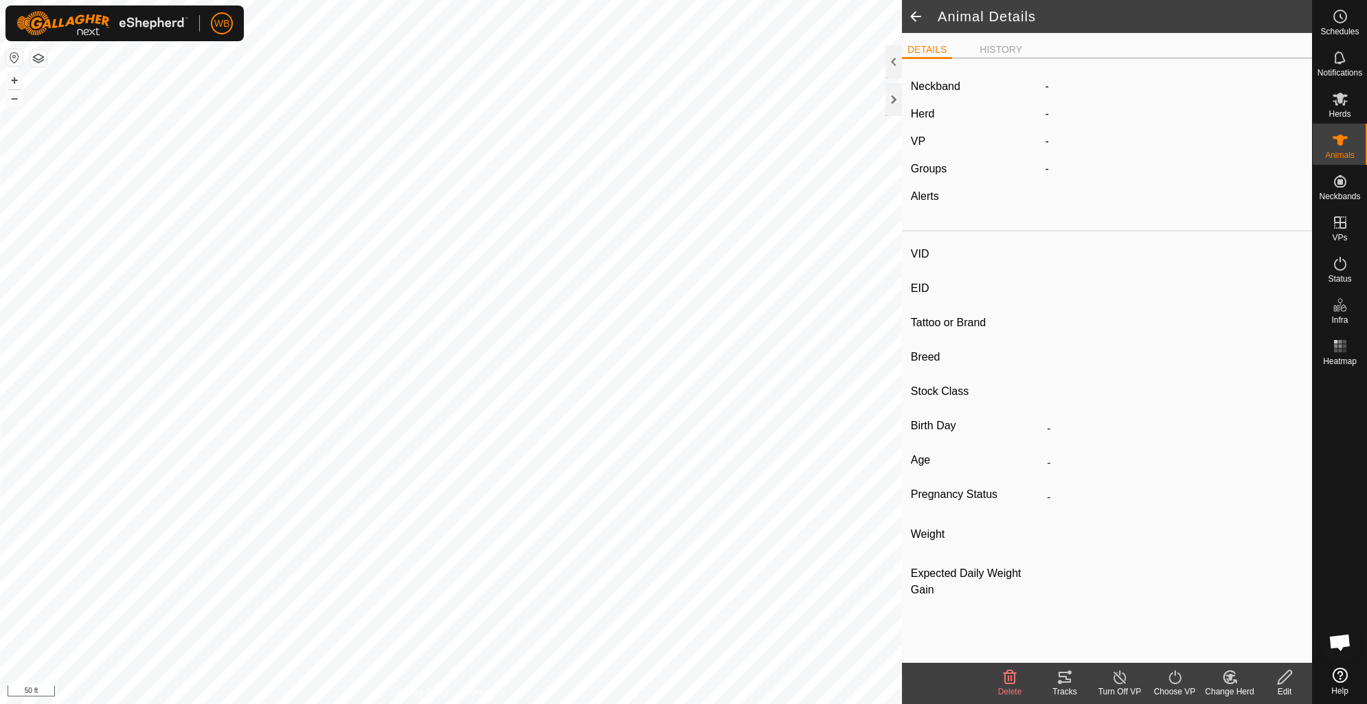
type input "0 kg"
type input "-"
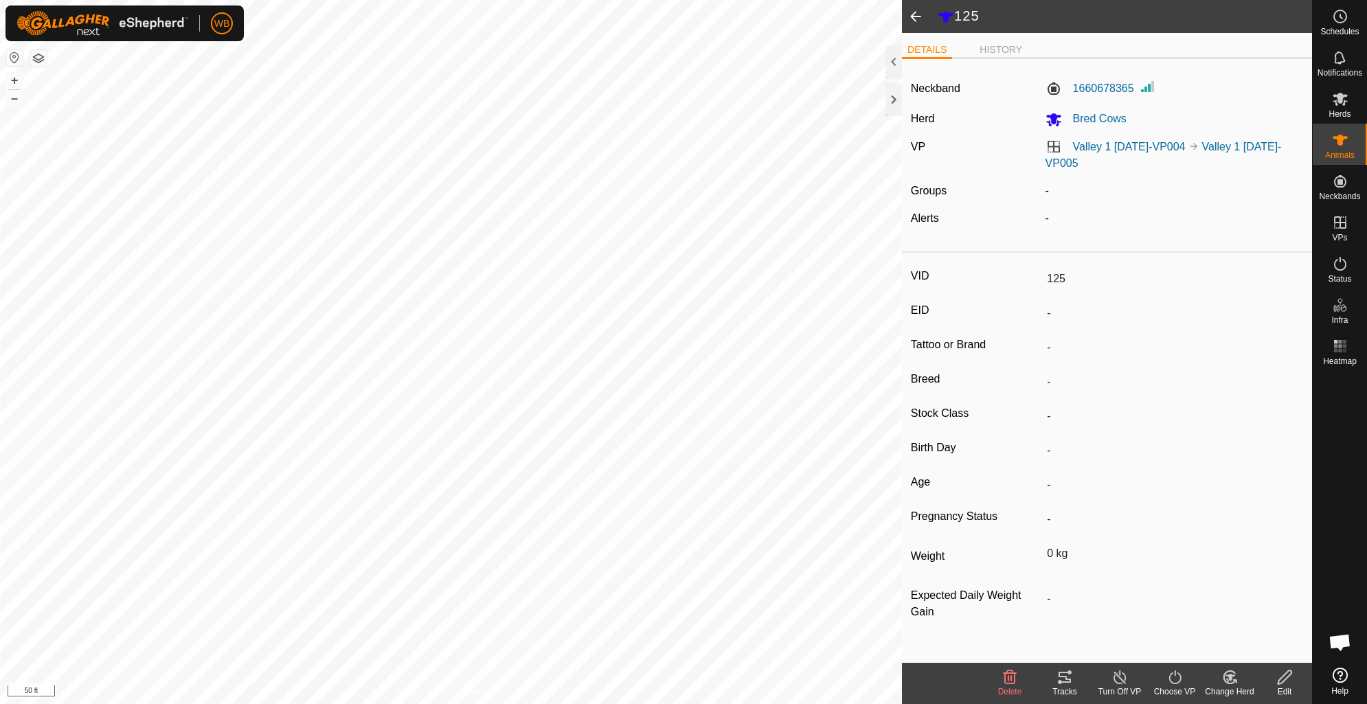
click at [1068, 681] on icon at bounding box center [1064, 677] width 16 height 16
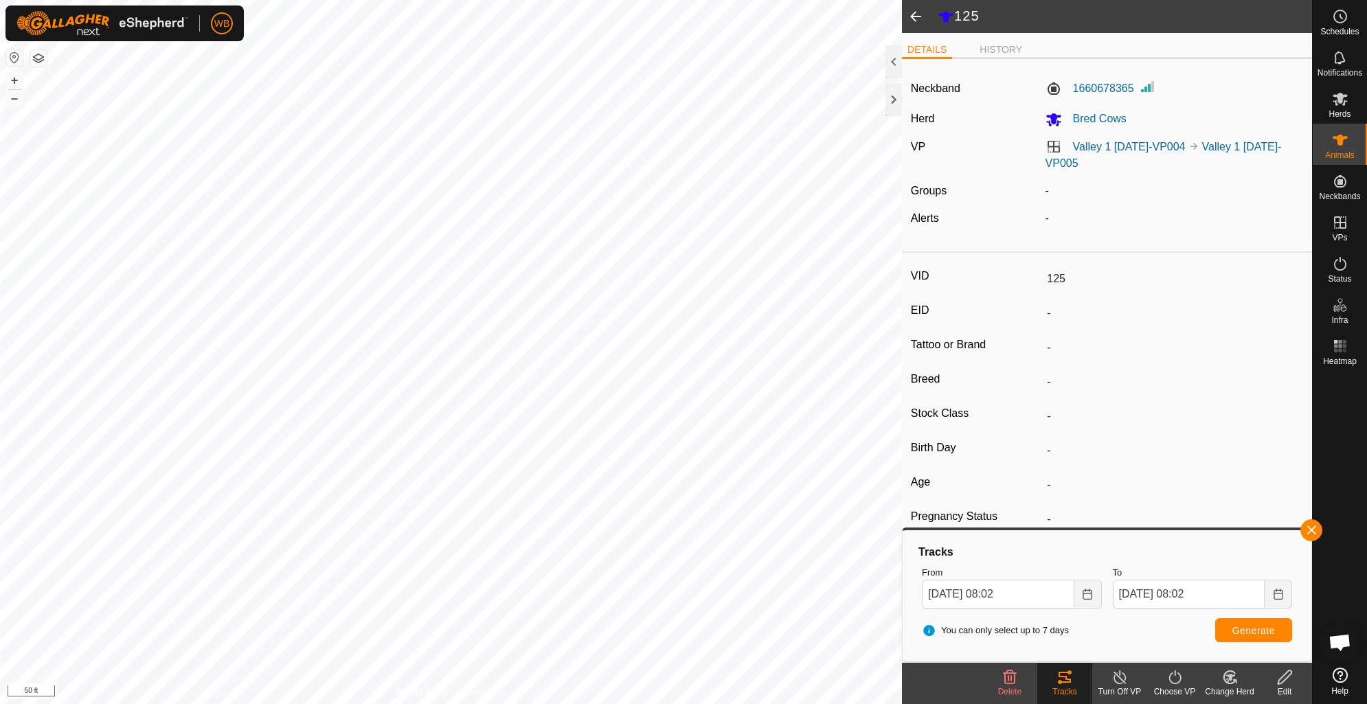
click at [914, 16] on span at bounding box center [915, 16] width 27 height 33
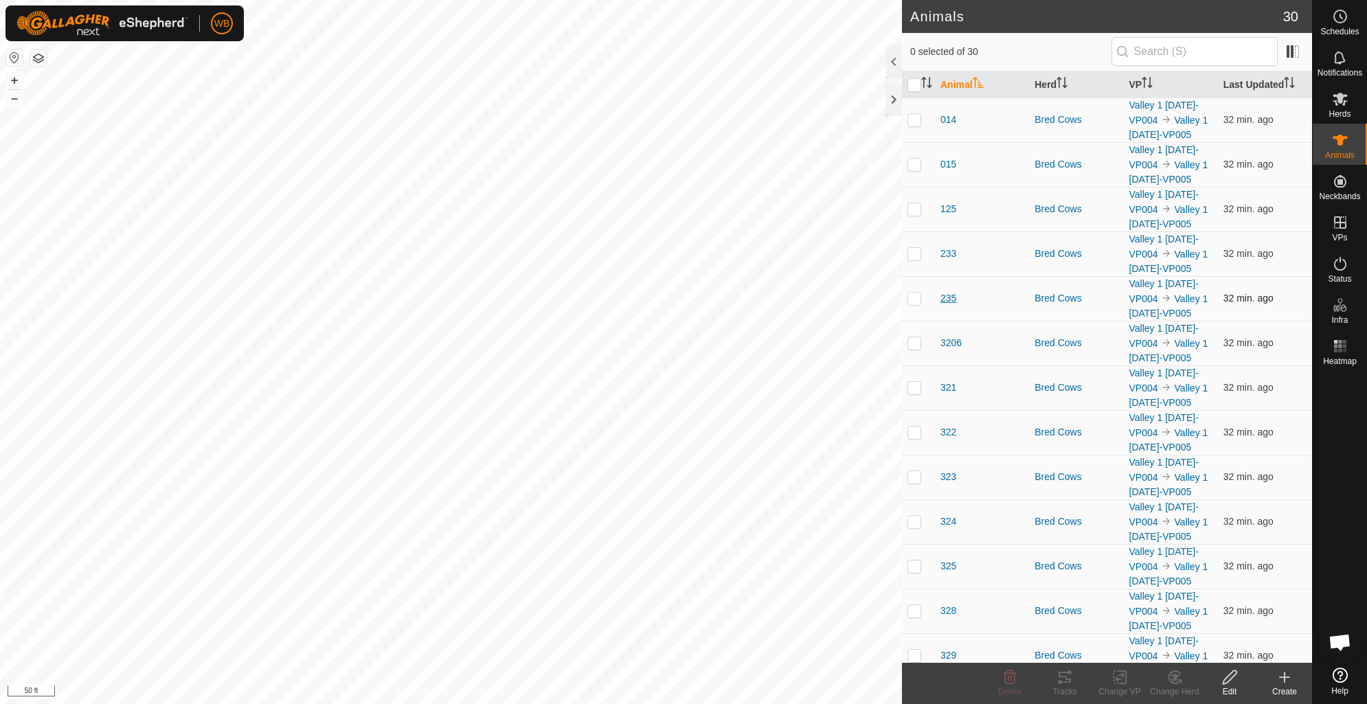
click at [947, 306] on span "235" at bounding box center [948, 298] width 16 height 14
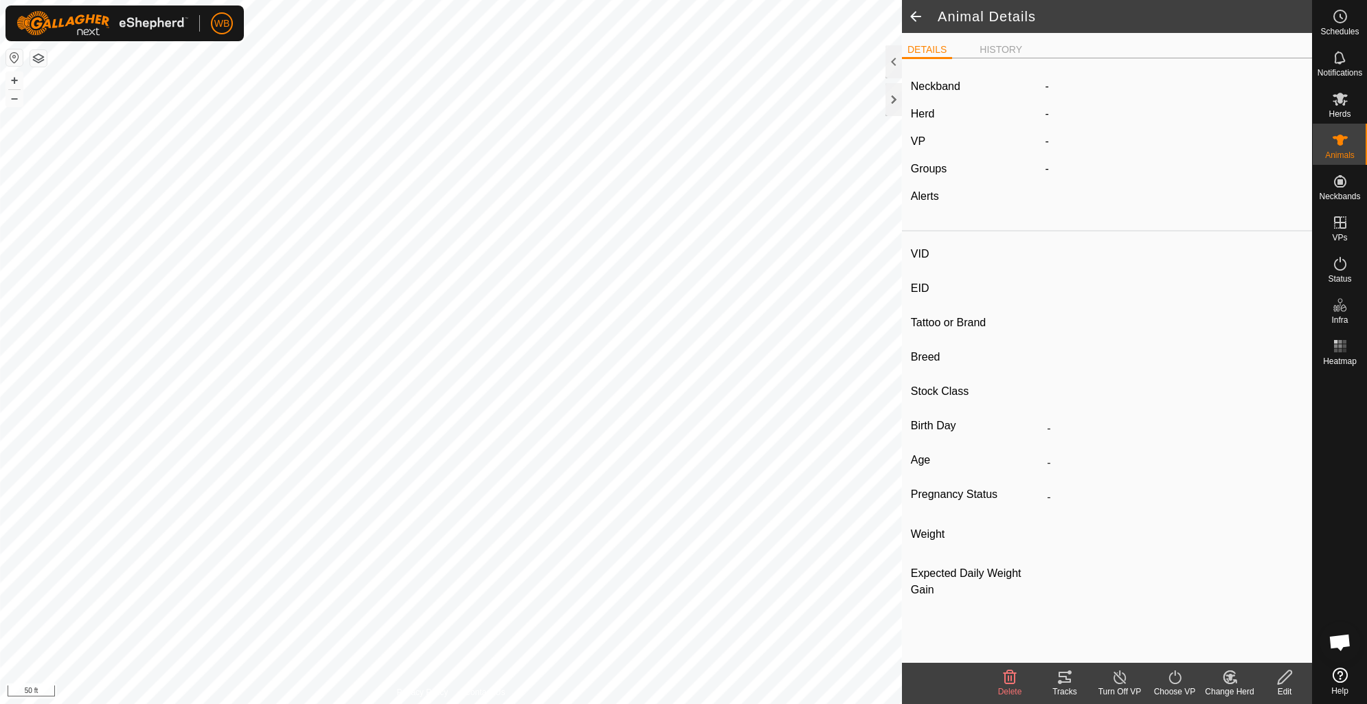
type input "235"
type input "-"
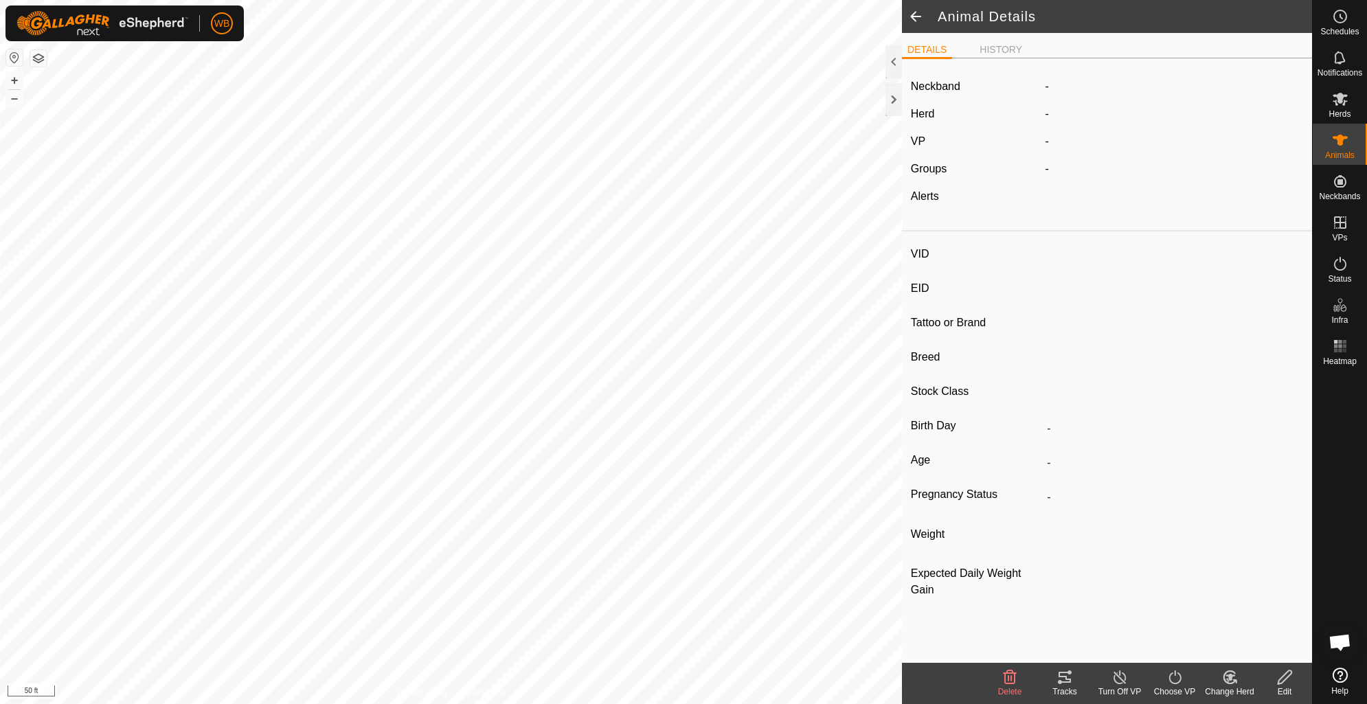
type input "0 kg"
type input "-"
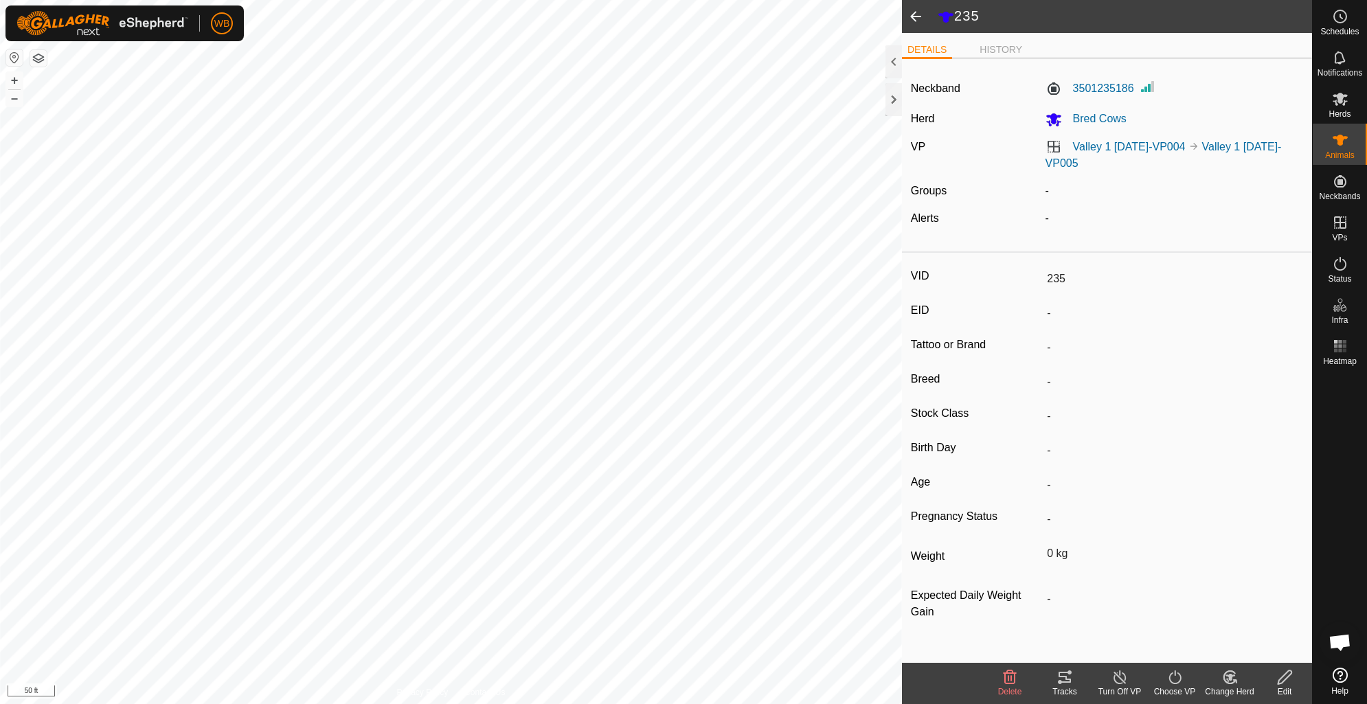
click at [1058, 683] on icon at bounding box center [1064, 677] width 16 height 16
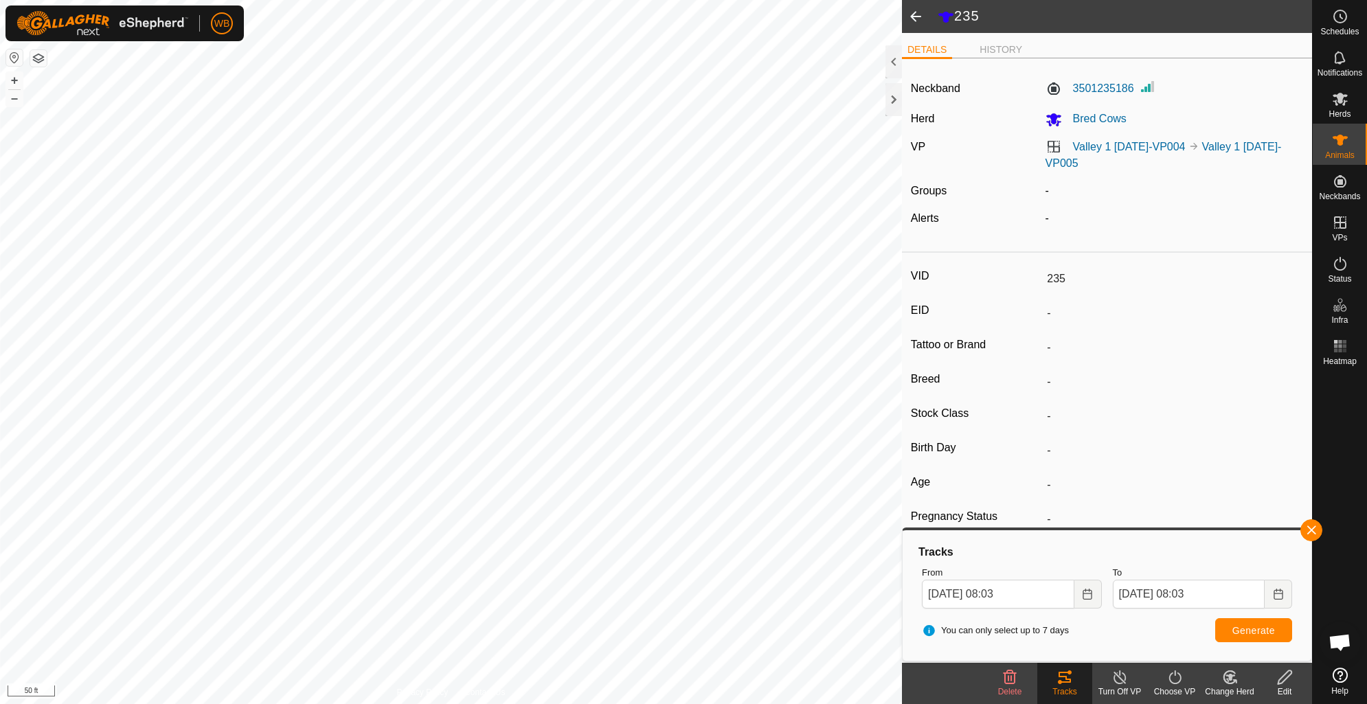
click at [916, 16] on span at bounding box center [915, 16] width 27 height 33
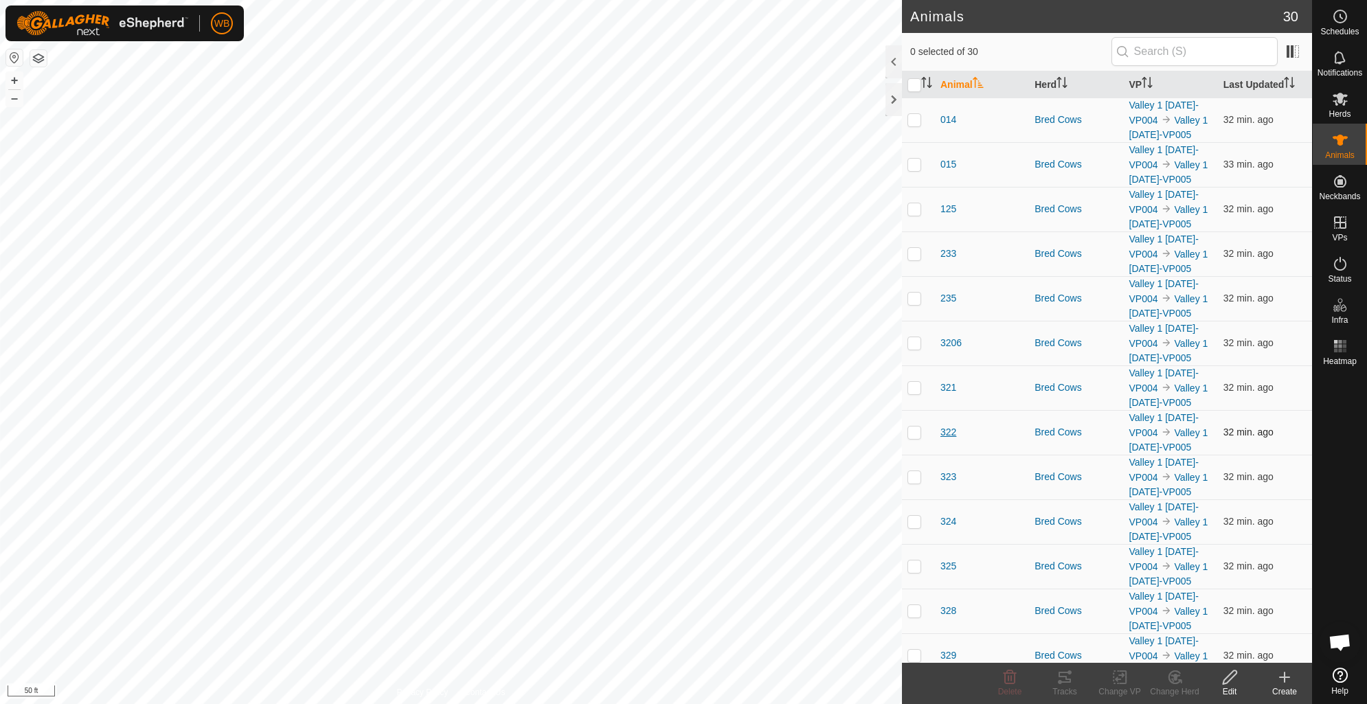
click at [947, 440] on span "322" at bounding box center [948, 432] width 16 height 14
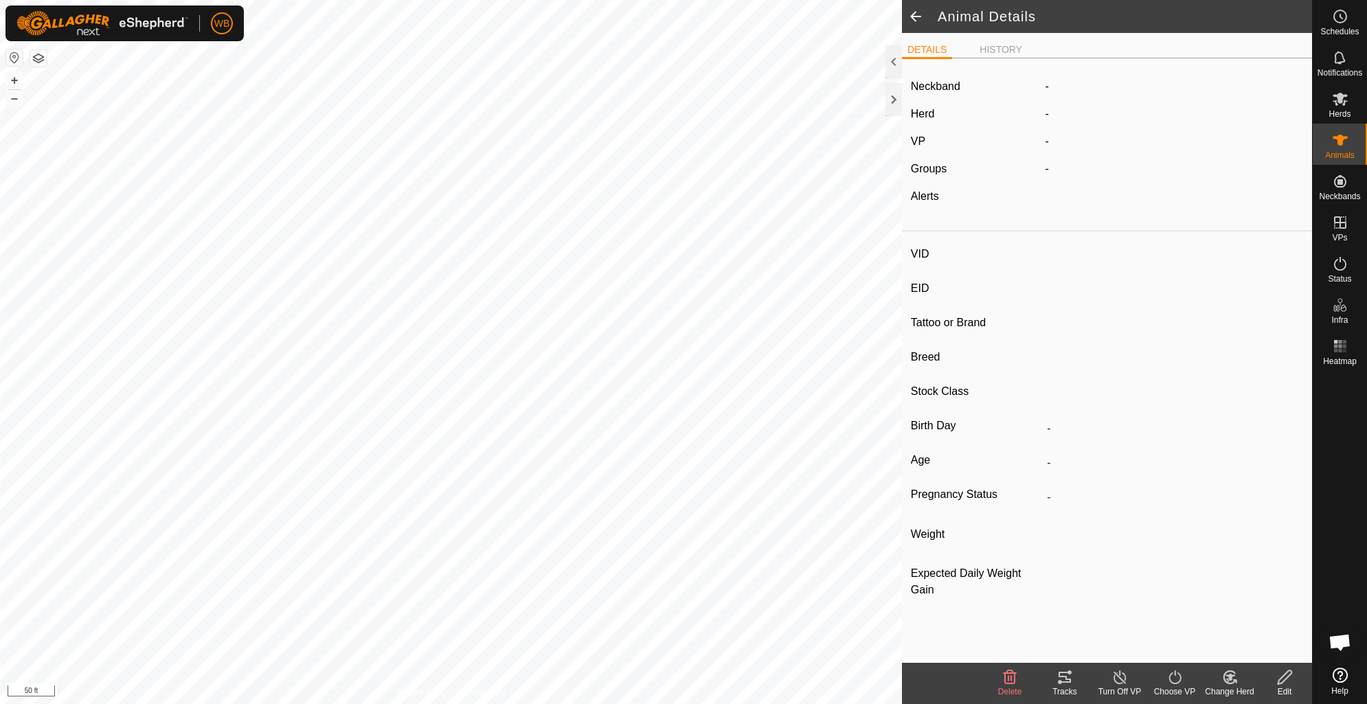
type input "322"
type input "-"
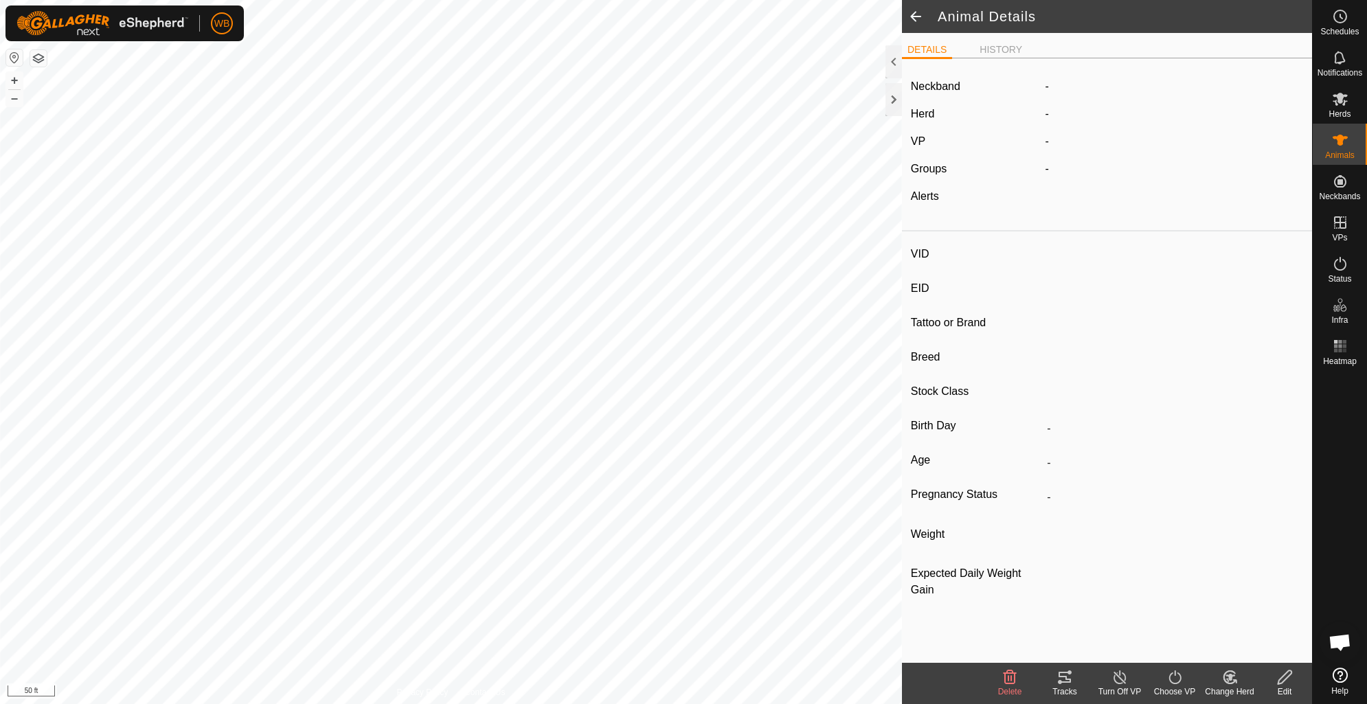
type input "0 kg"
type input "-"
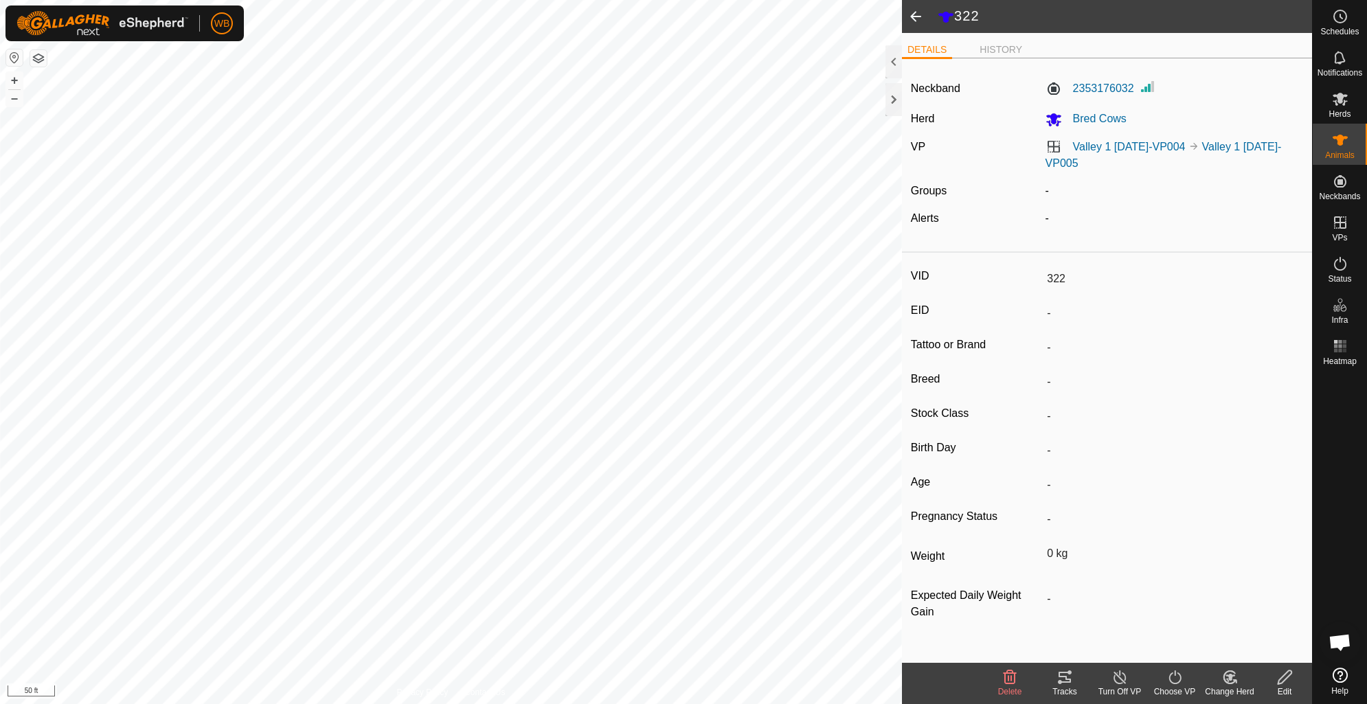
click at [1060, 686] on div "Tracks" at bounding box center [1064, 692] width 55 height 12
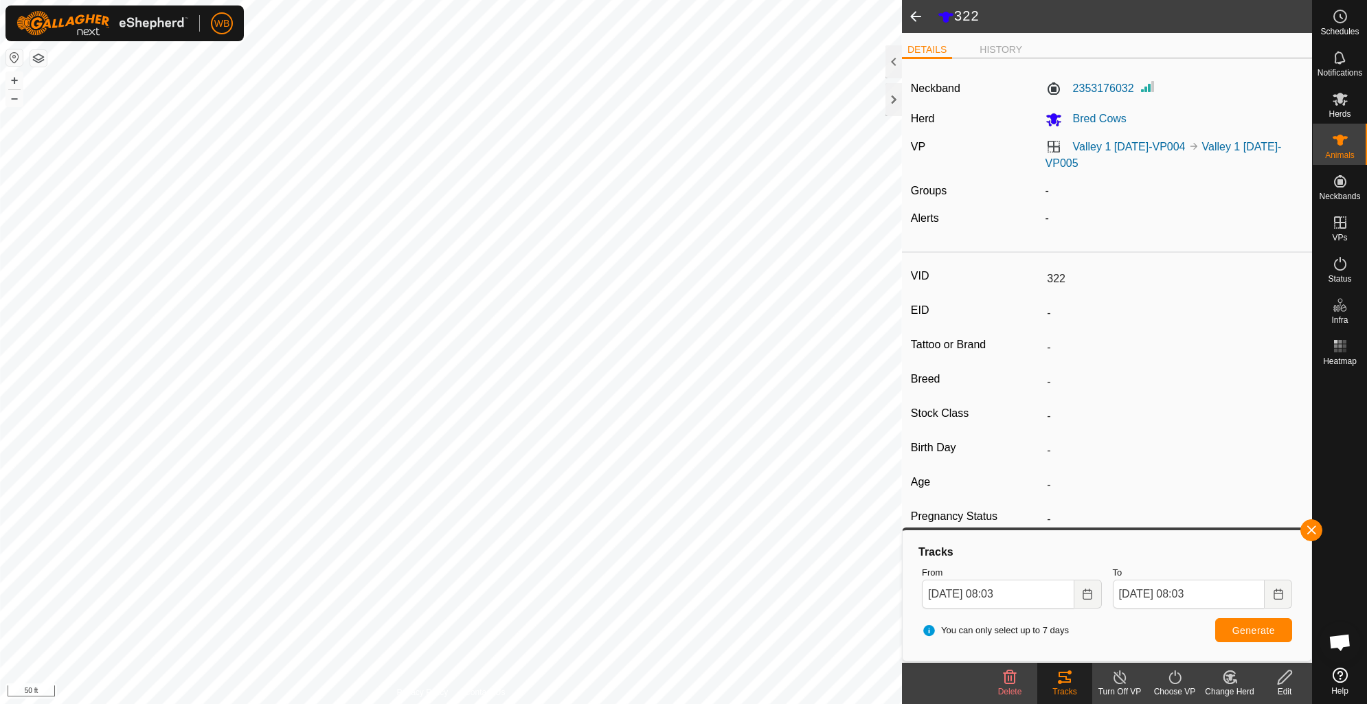
click at [914, 16] on span at bounding box center [915, 16] width 27 height 33
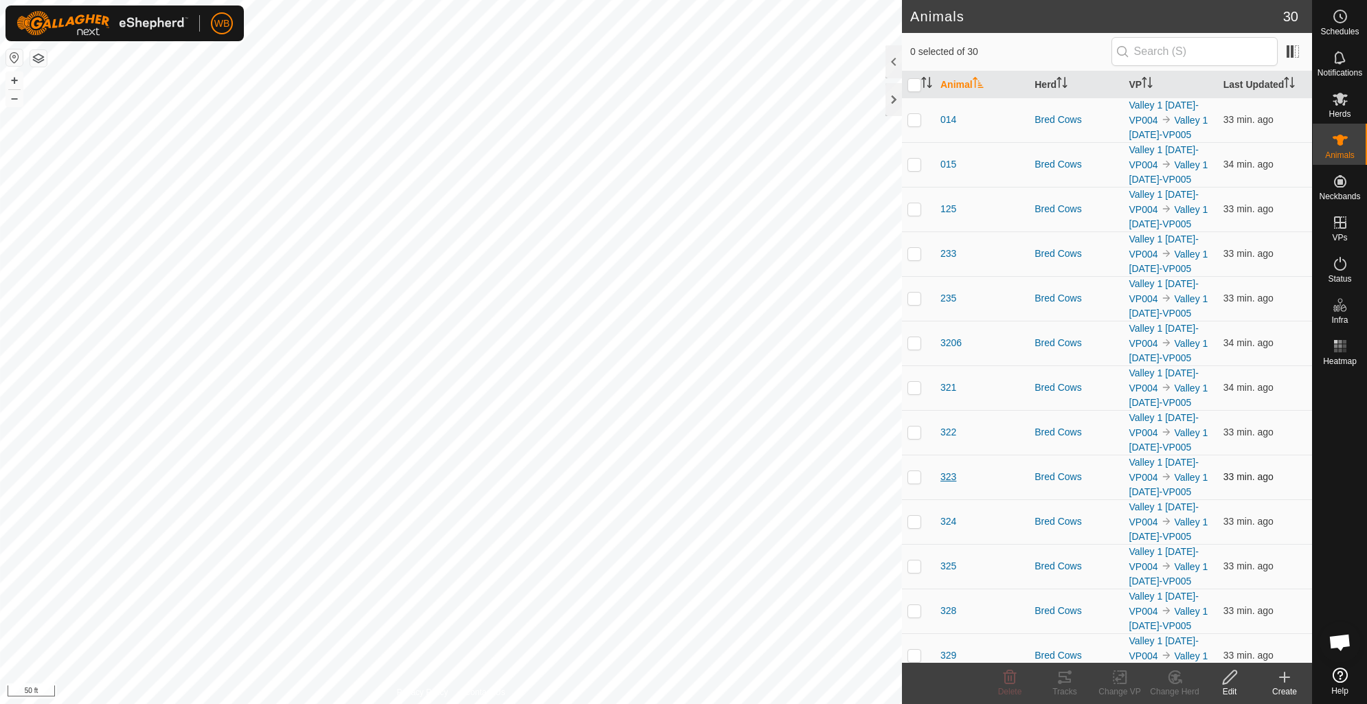
click at [947, 484] on span "323" at bounding box center [948, 477] width 16 height 14
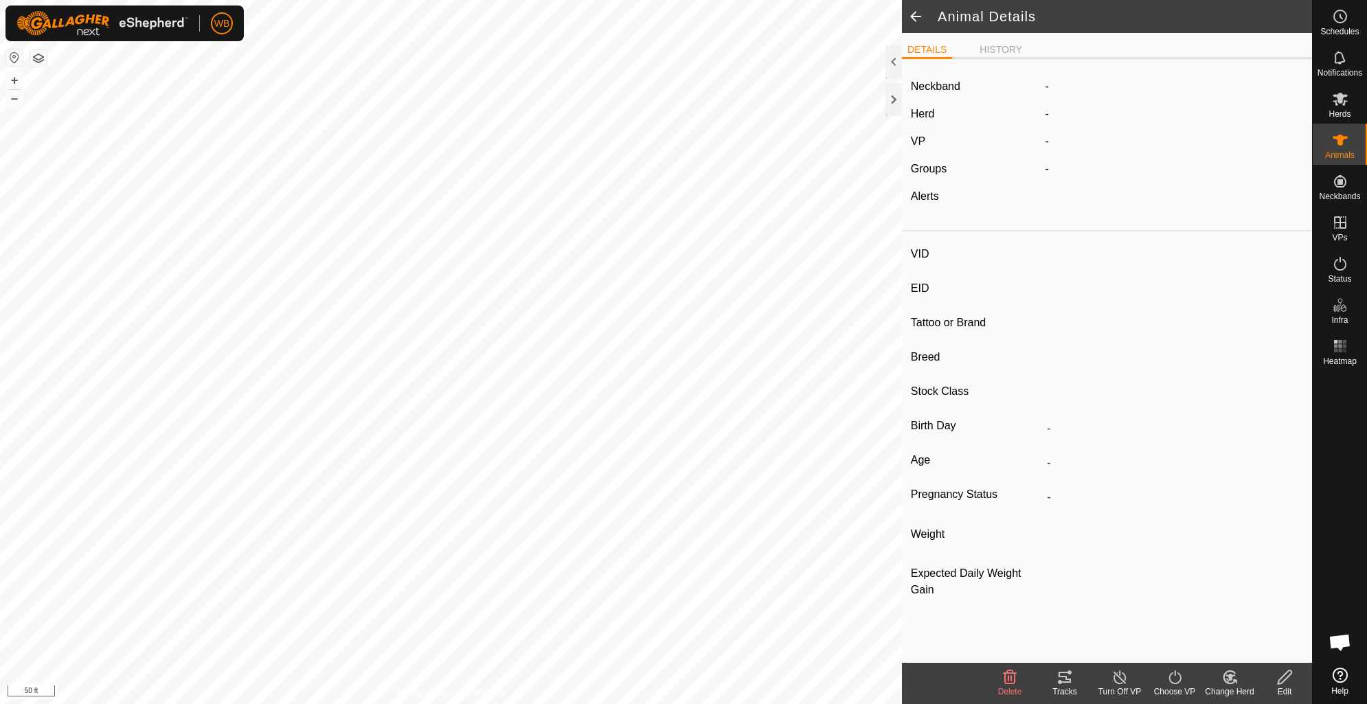
type input "323"
type input "-"
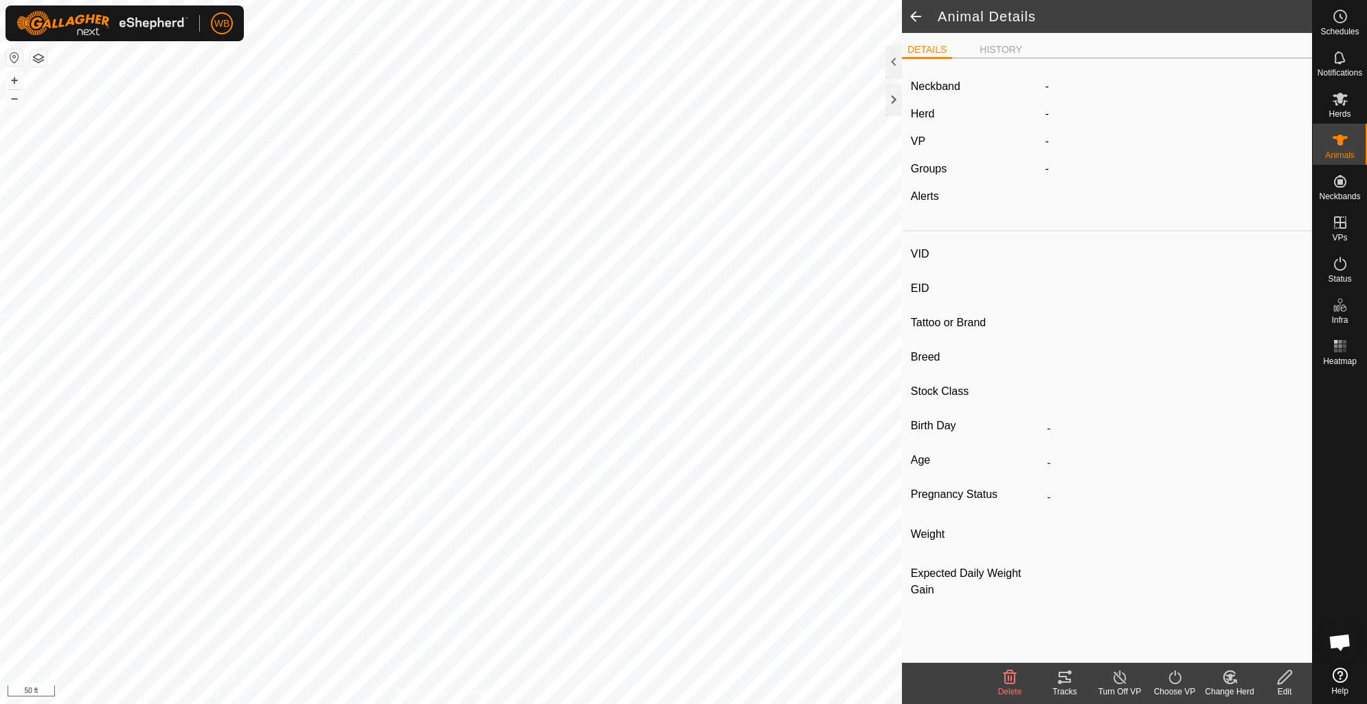
type input "0 kg"
type input "-"
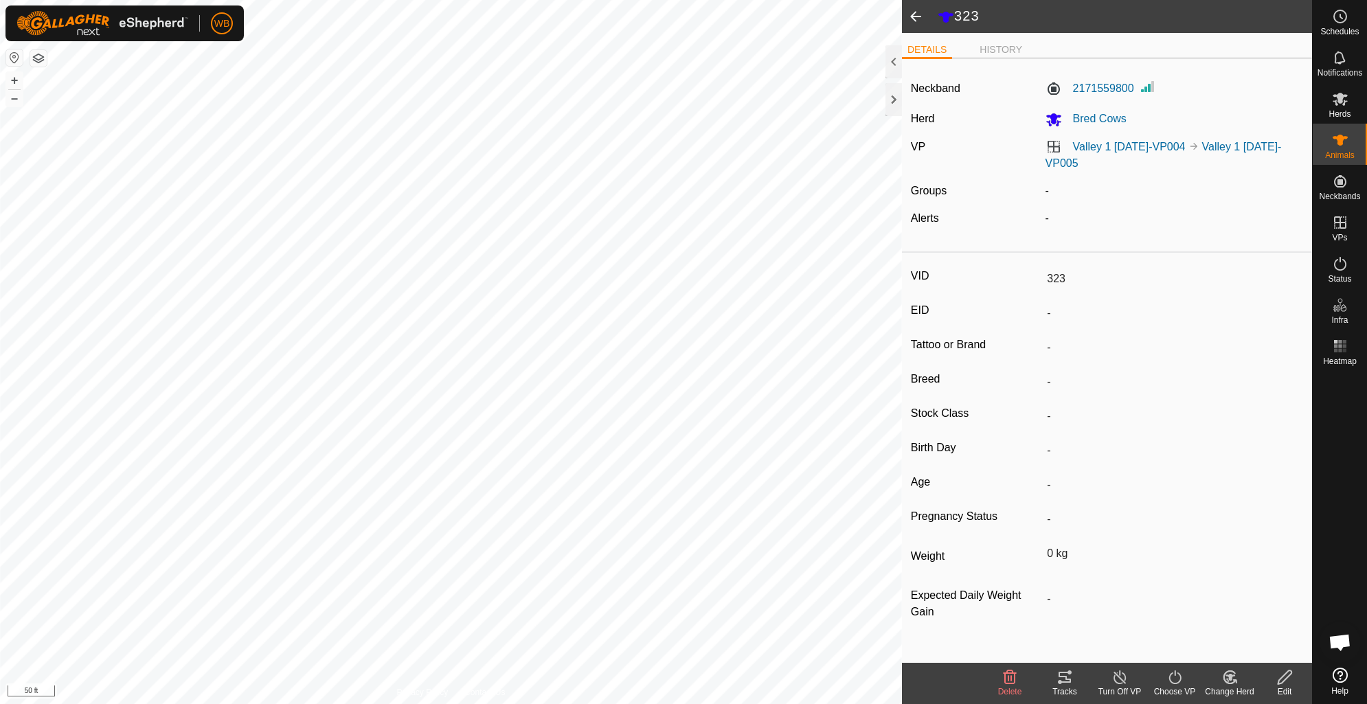
click at [1063, 678] on icon at bounding box center [1064, 677] width 16 height 16
